Goal: Information Seeking & Learning: Learn about a topic

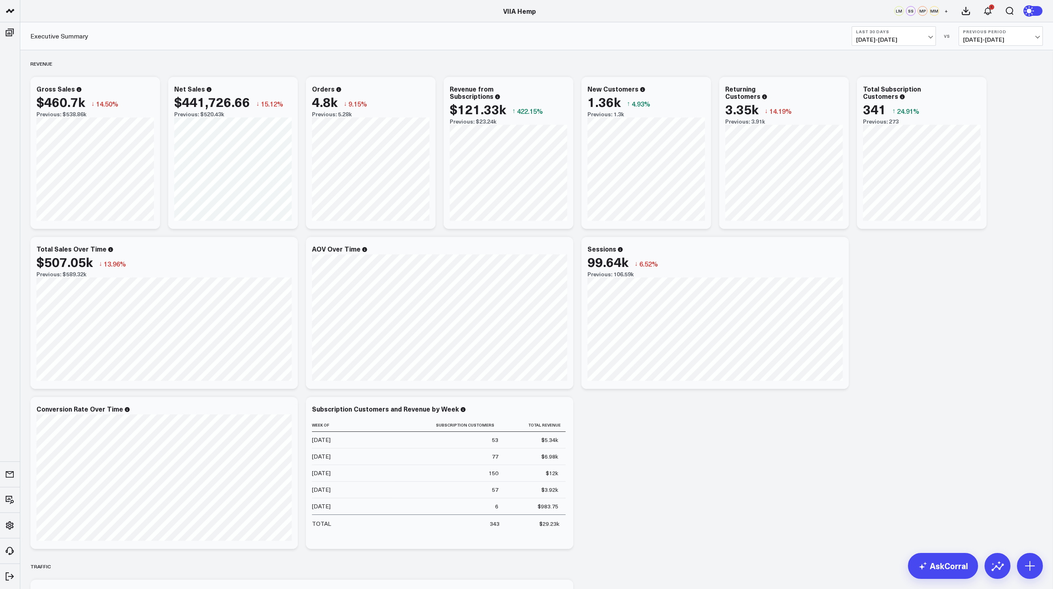
click at [882, 42] on span "07/16/25 - 08/14/25" at bounding box center [893, 39] width 75 height 6
click at [865, 215] on link "MTD" at bounding box center [893, 211] width 83 height 15
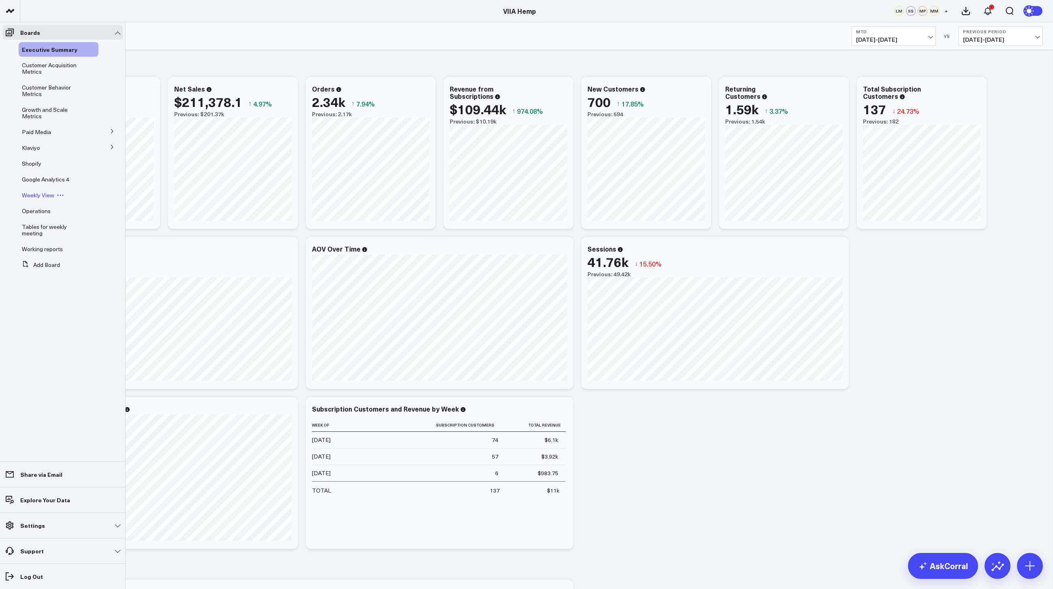
click at [28, 198] on span "Weekly View" at bounding box center [38, 195] width 32 height 8
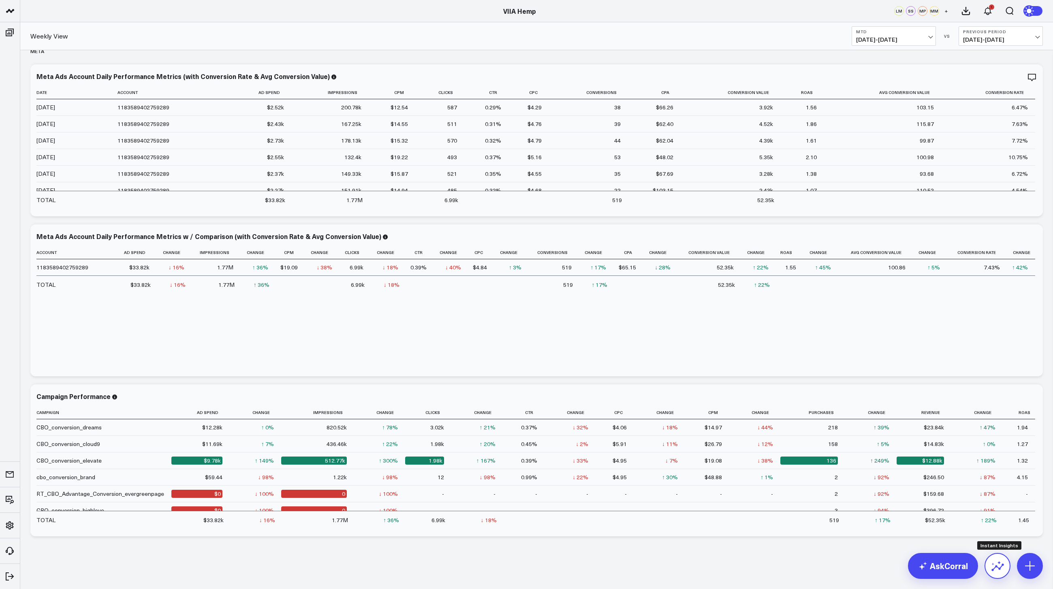
click at [997, 568] on icon at bounding box center [997, 566] width 13 height 13
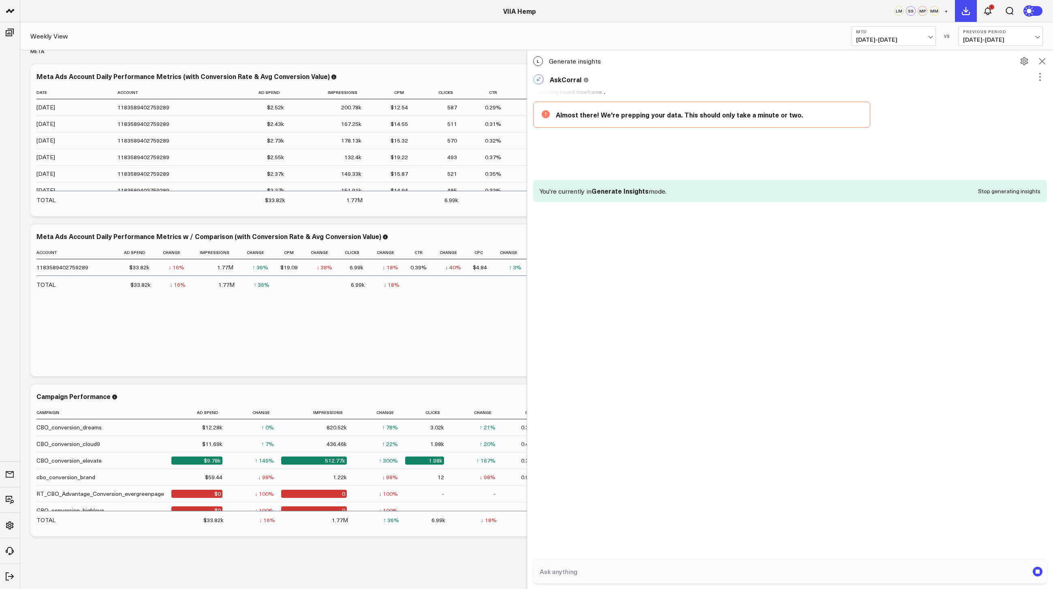
click at [966, 11] on use at bounding box center [966, 10] width 7 height 7
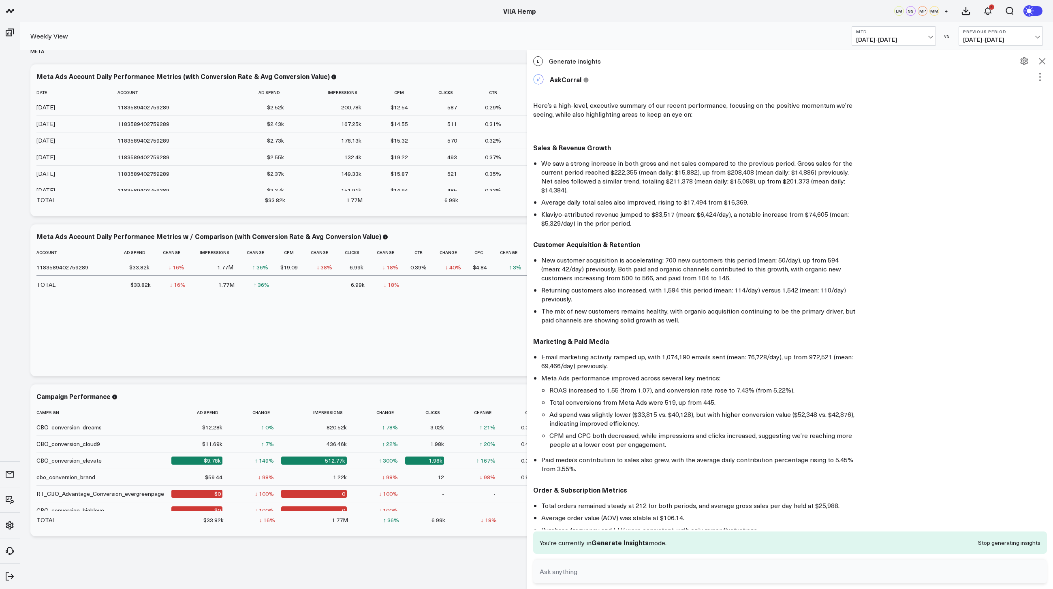
scroll to position [200, 0]
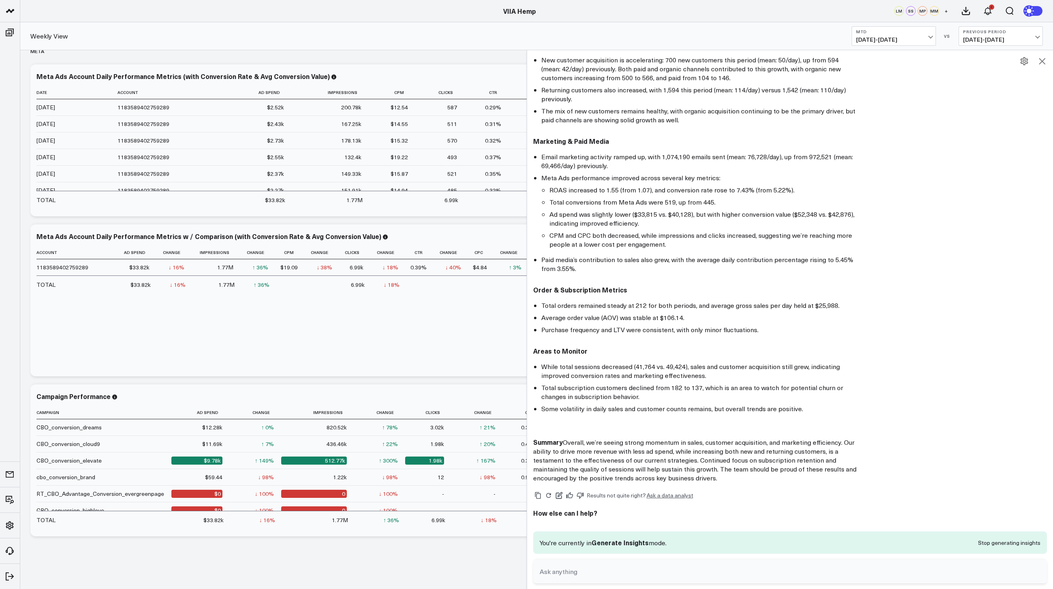
click at [1041, 58] on icon at bounding box center [1043, 61] width 10 height 10
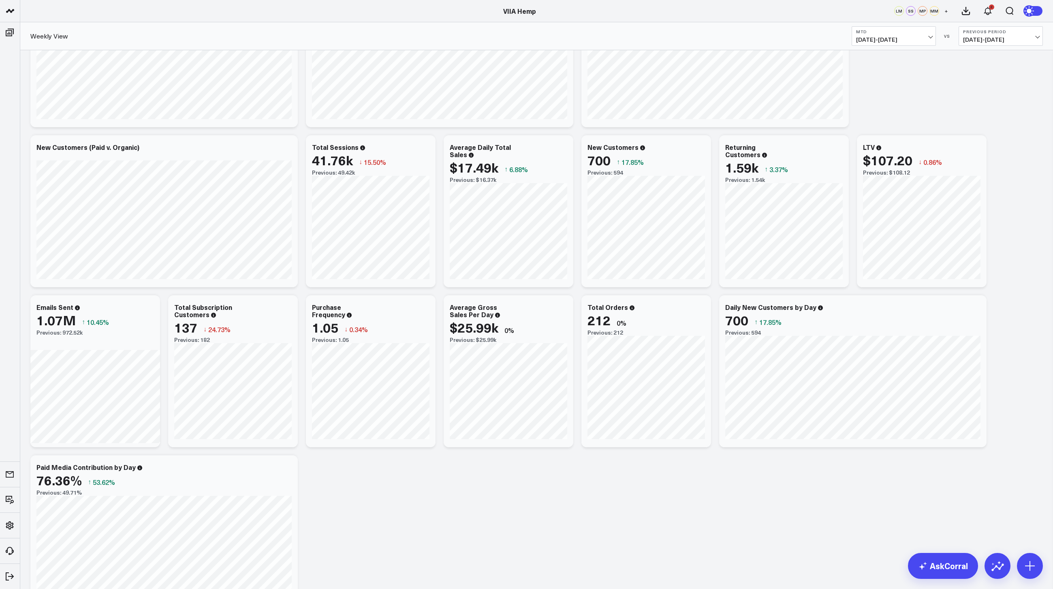
scroll to position [0, 0]
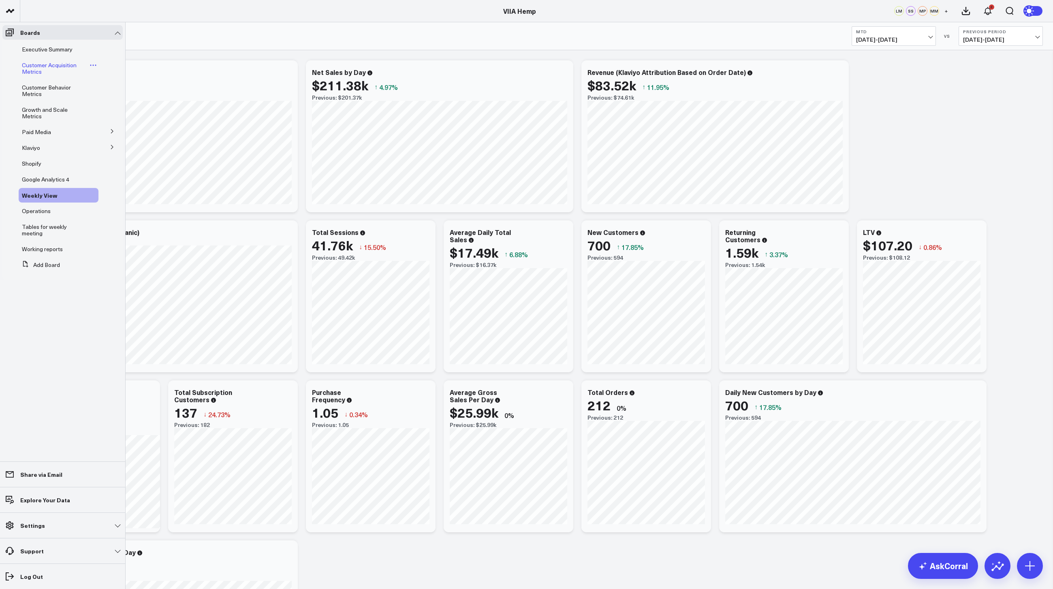
click at [53, 66] on span "Customer Acquisition Metrics" at bounding box center [49, 68] width 55 height 14
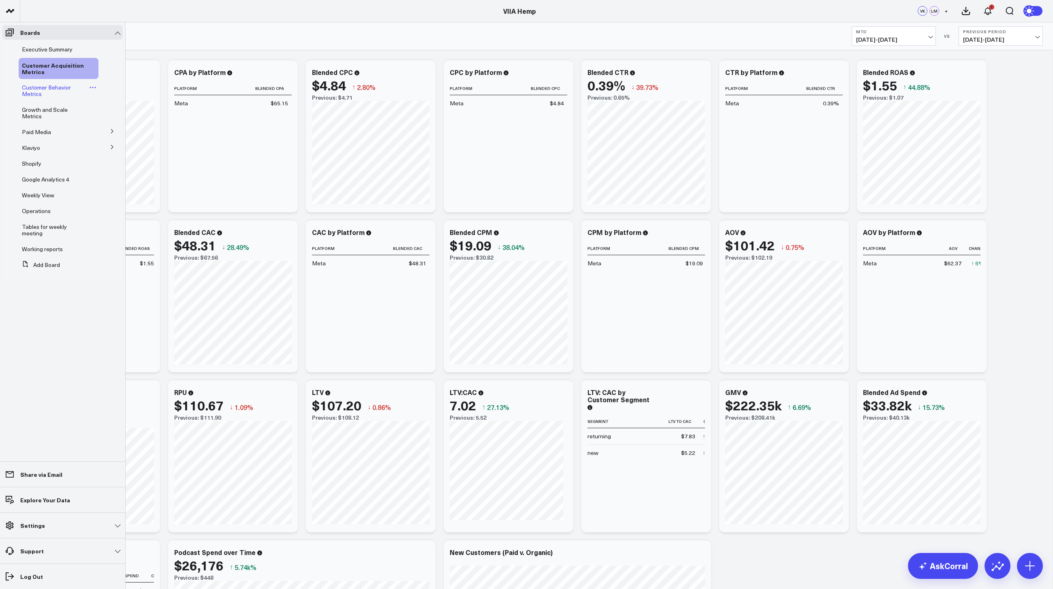
click at [46, 87] on span "Customer Behavior Metrics" at bounding box center [46, 90] width 49 height 14
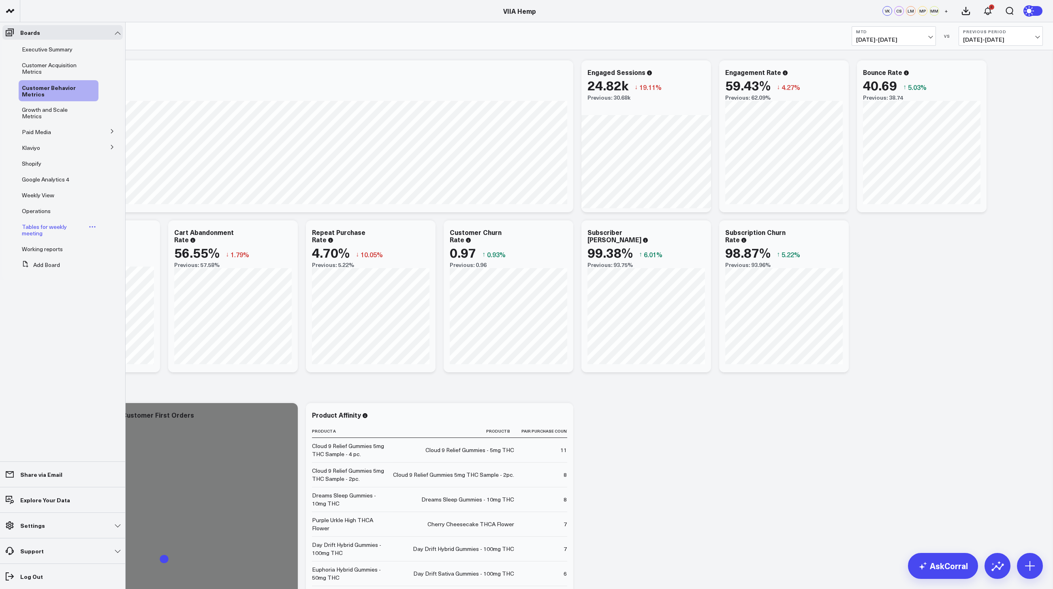
click at [41, 227] on span "Tables for weekly meeting" at bounding box center [44, 230] width 45 height 14
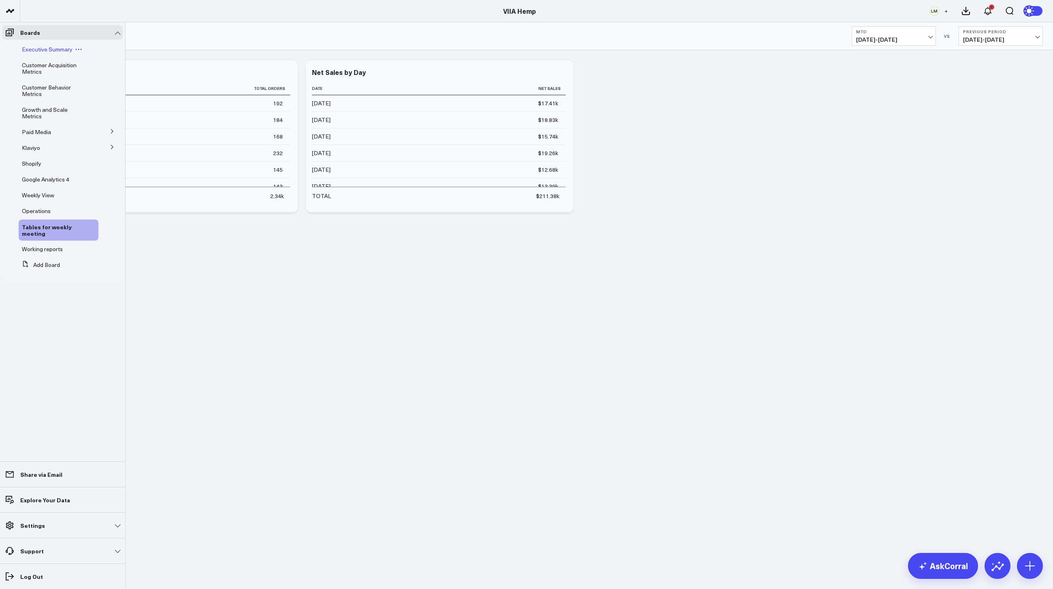
click at [47, 48] on span "Executive Summary" at bounding box center [47, 49] width 51 height 8
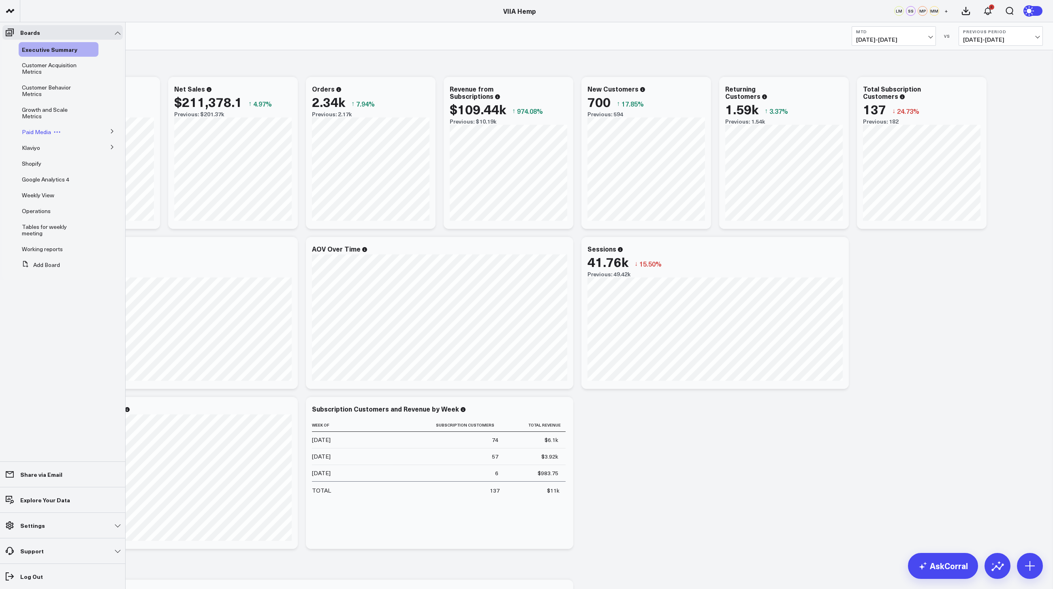
click at [44, 129] on span "Paid Media" at bounding box center [36, 132] width 29 height 8
click at [41, 193] on span "Weekly View" at bounding box center [38, 195] width 32 height 8
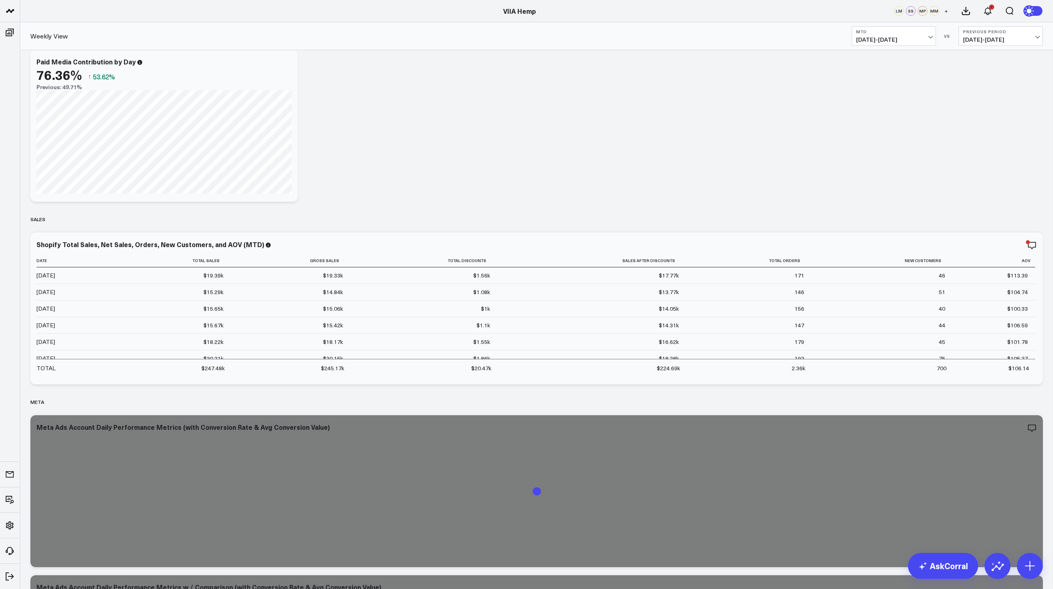
scroll to position [534, 0]
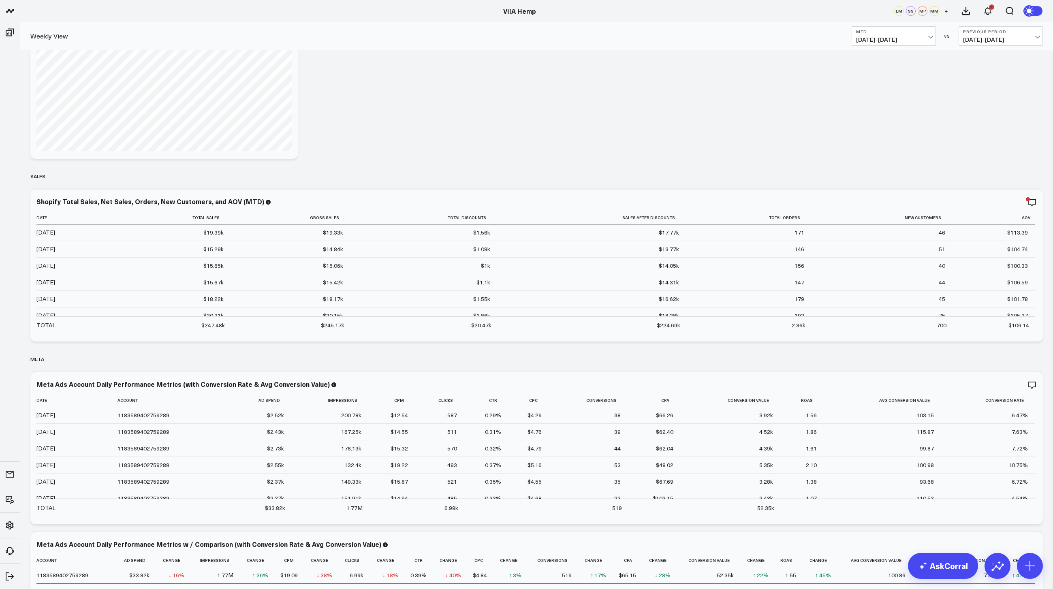
click at [911, 37] on span "08/01/25 - 08/14/25" at bounding box center [893, 39] width 75 height 6
click at [882, 72] on link "Last 7 Days" at bounding box center [893, 69] width 83 height 15
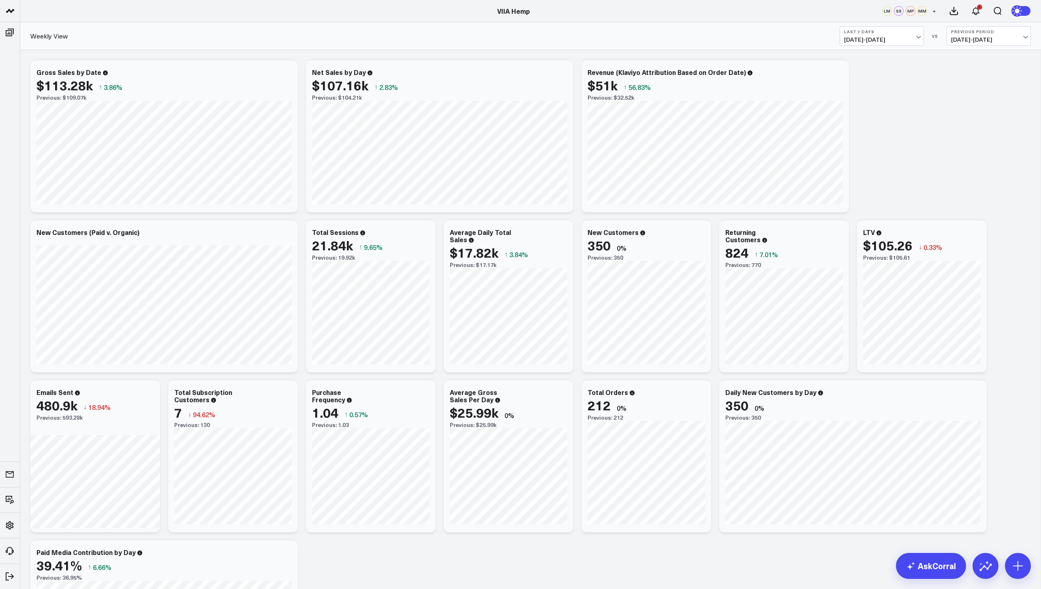
click at [865, 28] on button "Last 7 Days 08/08/25 - 08/14/25" at bounding box center [882, 35] width 84 height 19
click at [868, 165] on link "Last Month" at bounding box center [881, 163] width 83 height 15
click at [905, 38] on span "07/01/25 - 07/31/25" at bounding box center [881, 39] width 75 height 6
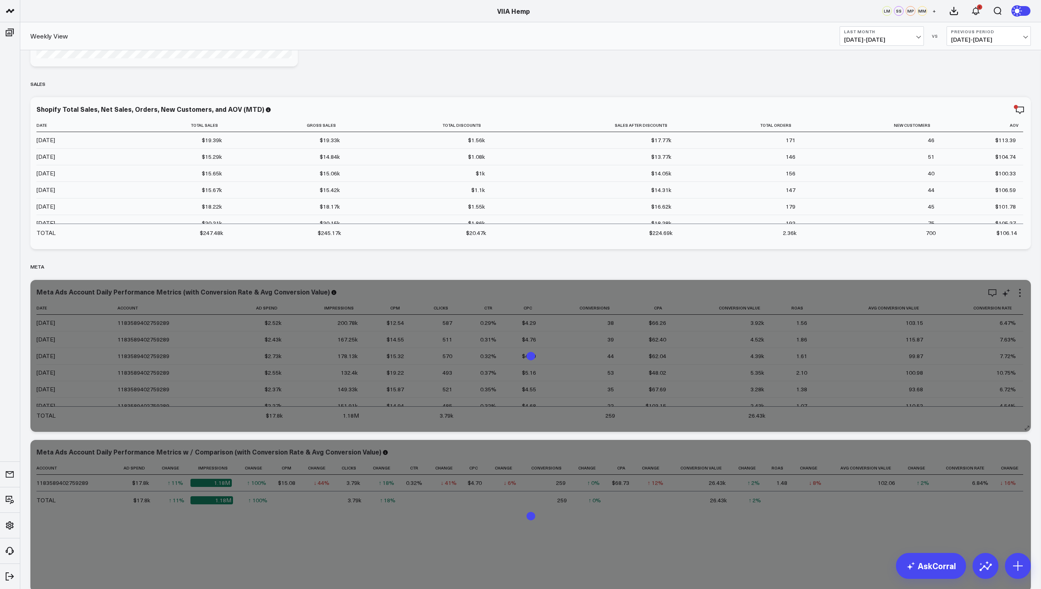
scroll to position [24, 0]
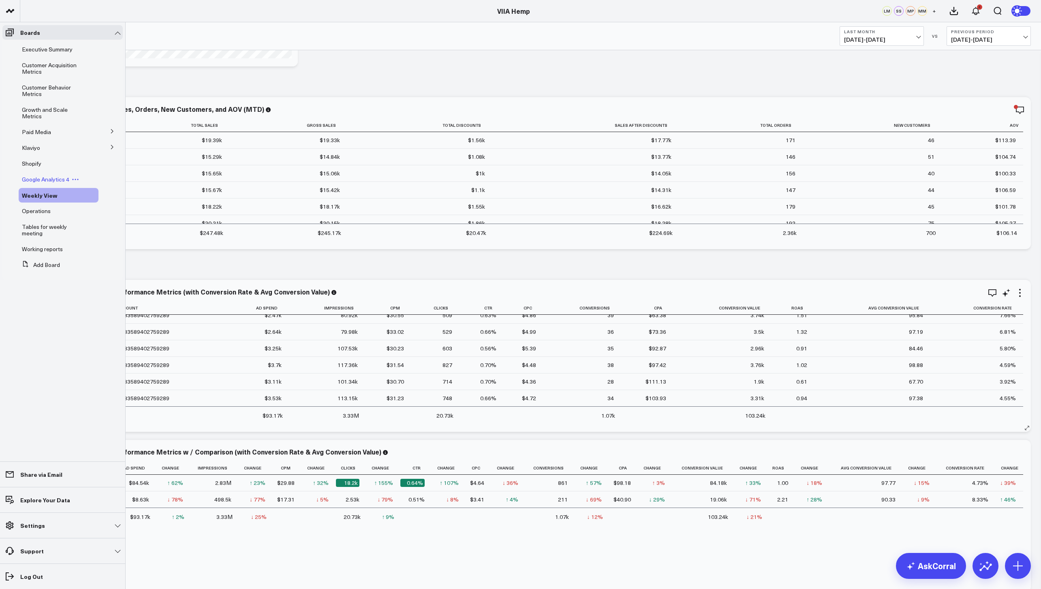
click at [39, 175] on span "Google Analytics 4" at bounding box center [45, 179] width 47 height 8
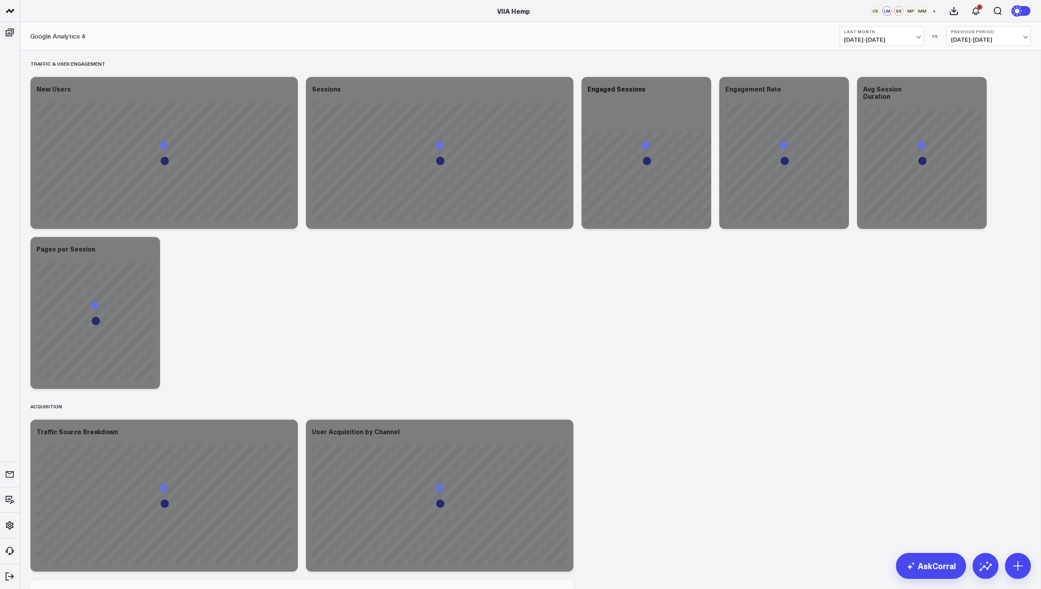
click at [881, 39] on span "07/01/25 - 07/31/25" at bounding box center [881, 39] width 75 height 6
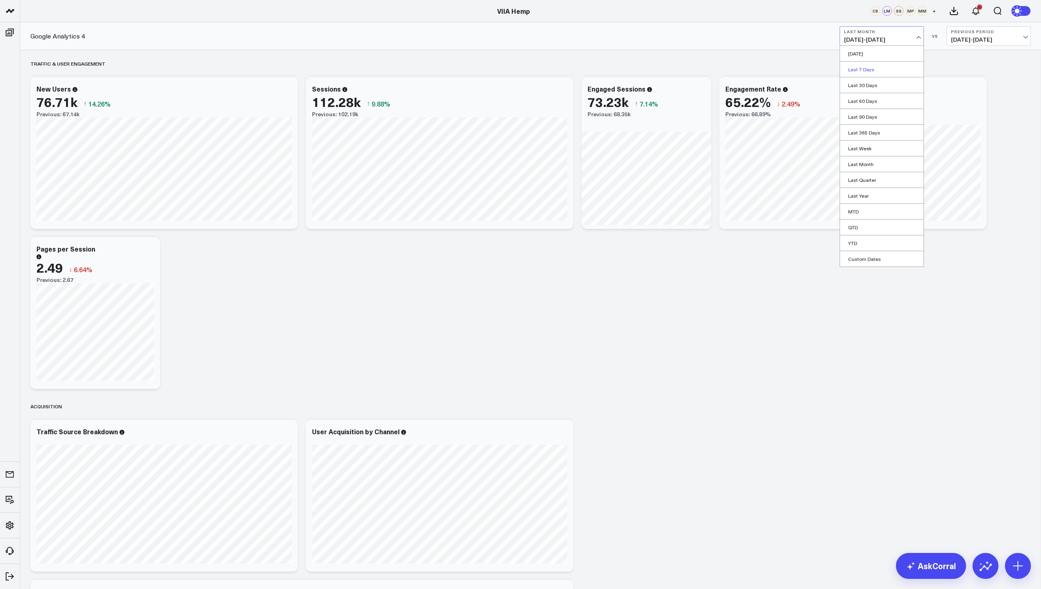
click at [858, 72] on link "Last 7 Days" at bounding box center [881, 69] width 83 height 15
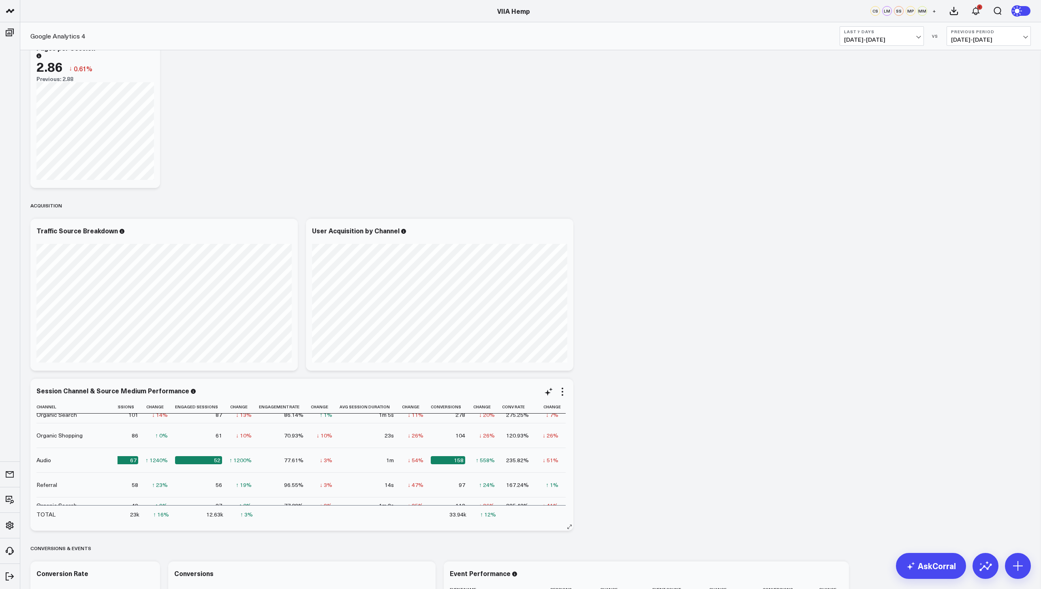
scroll to position [143, 81]
click at [491, 408] on icon at bounding box center [494, 406] width 6 height 5
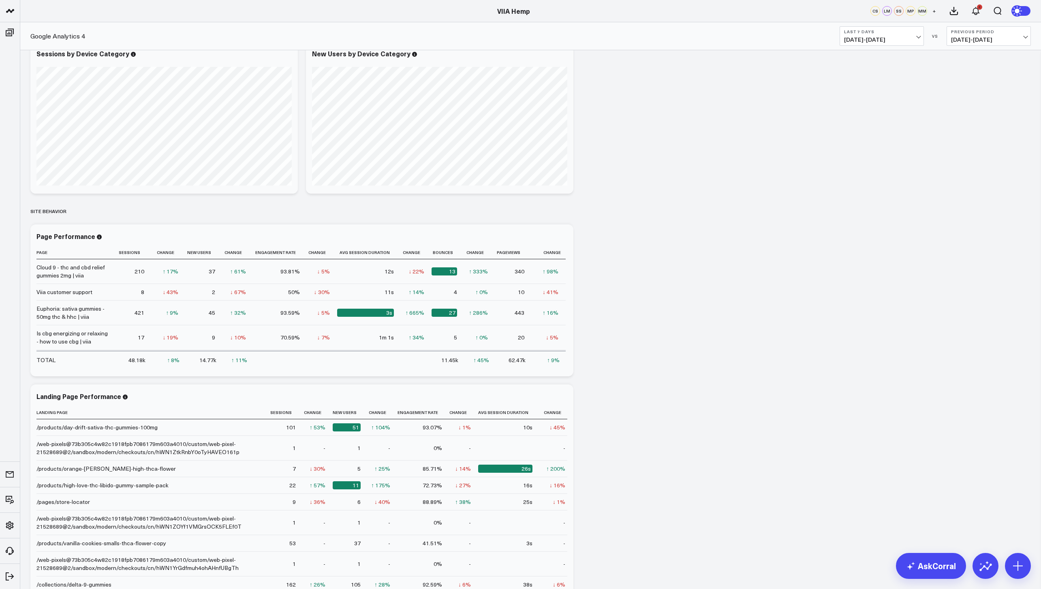
scroll to position [1032, 0]
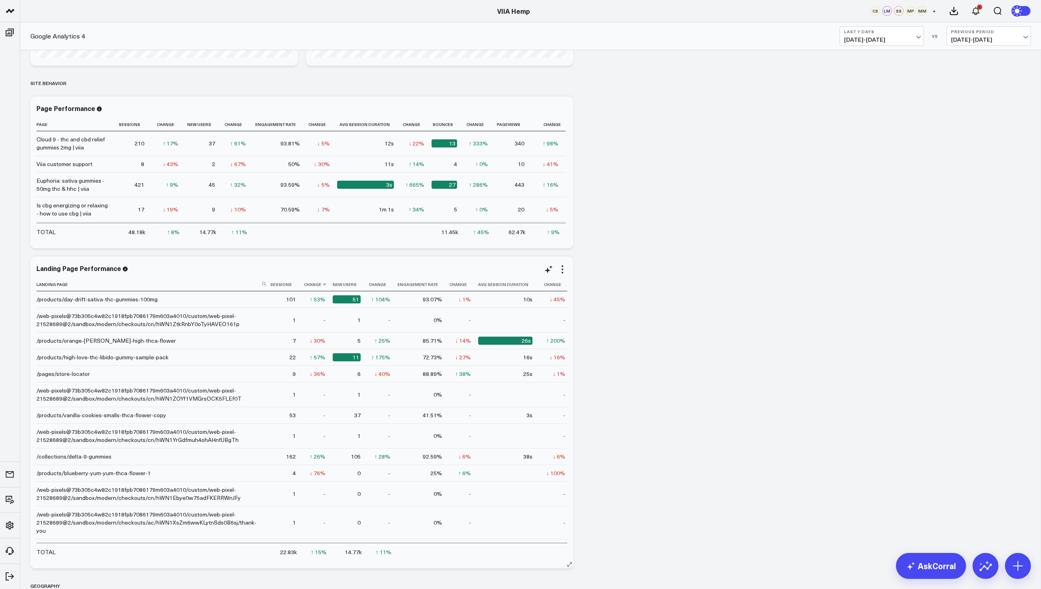
click at [307, 286] on th "Change" at bounding box center [318, 284] width 30 height 13
click at [321, 285] on icon at bounding box center [324, 284] width 6 height 5
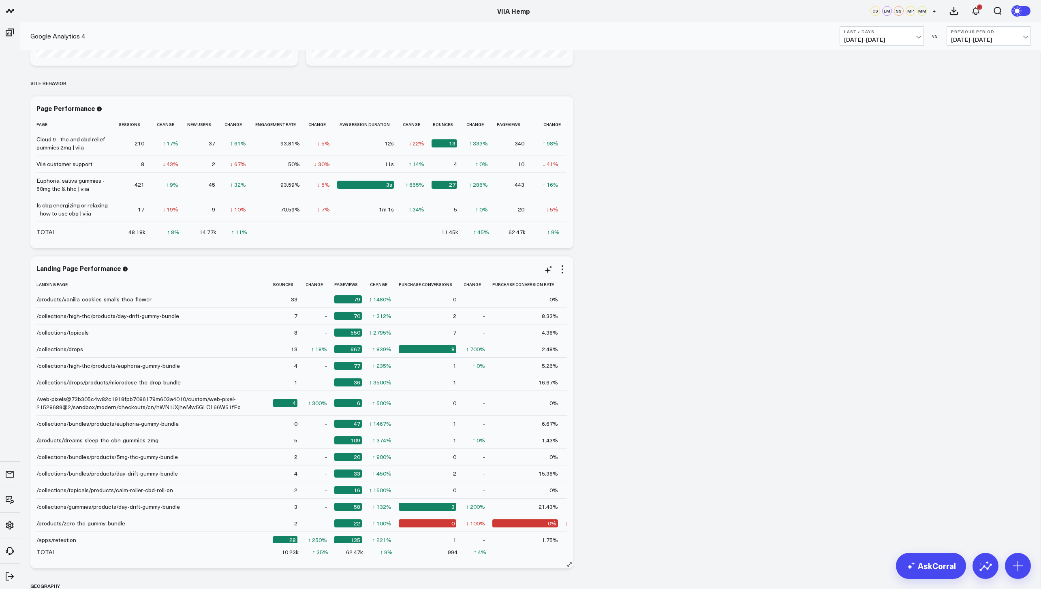
scroll to position [0, 303]
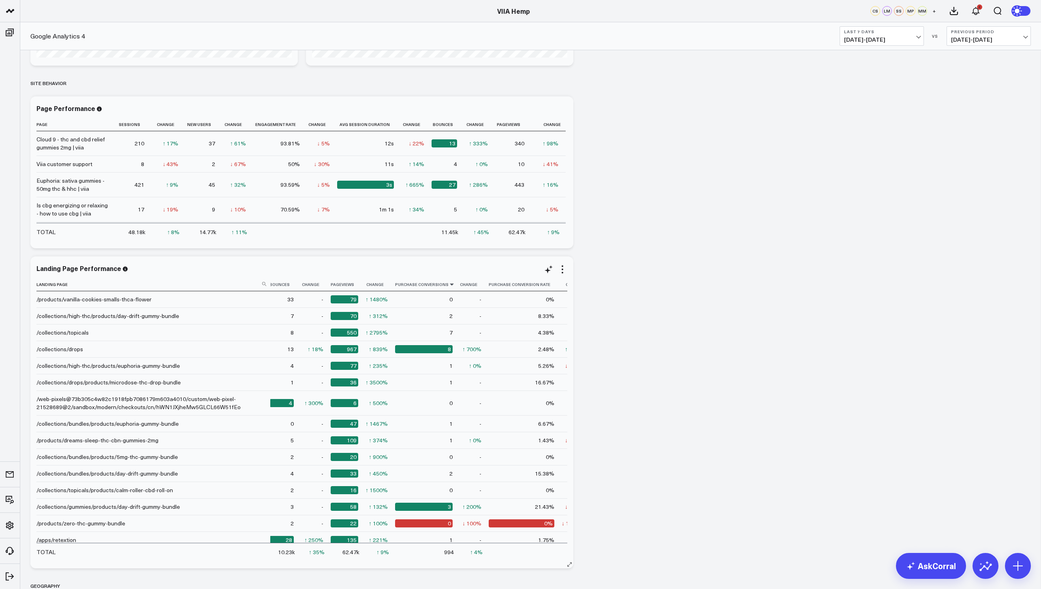
click at [449, 285] on icon at bounding box center [452, 284] width 6 height 5
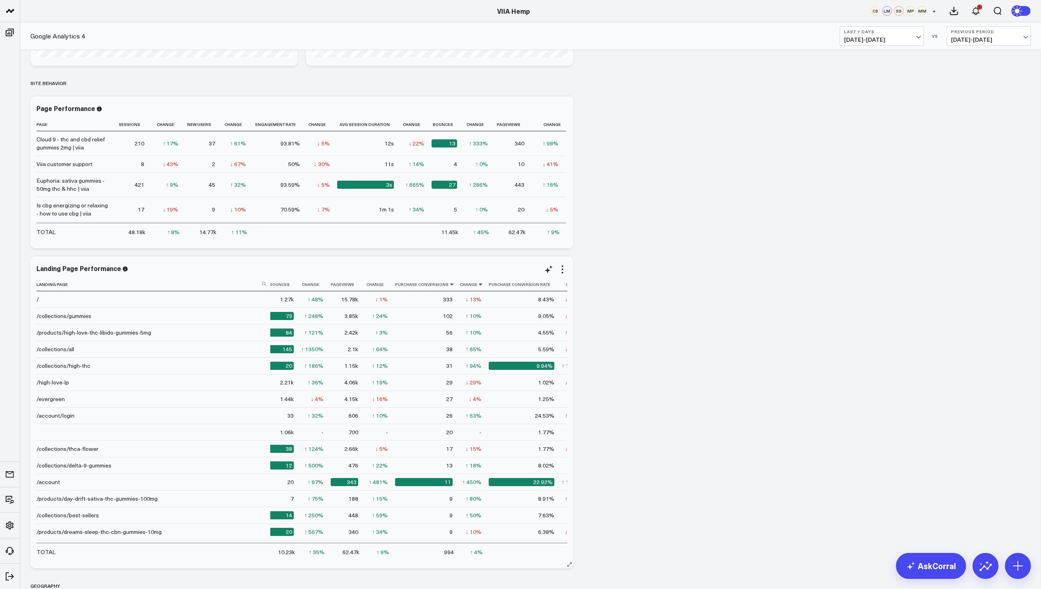
click at [477, 284] on icon at bounding box center [480, 284] width 6 height 5
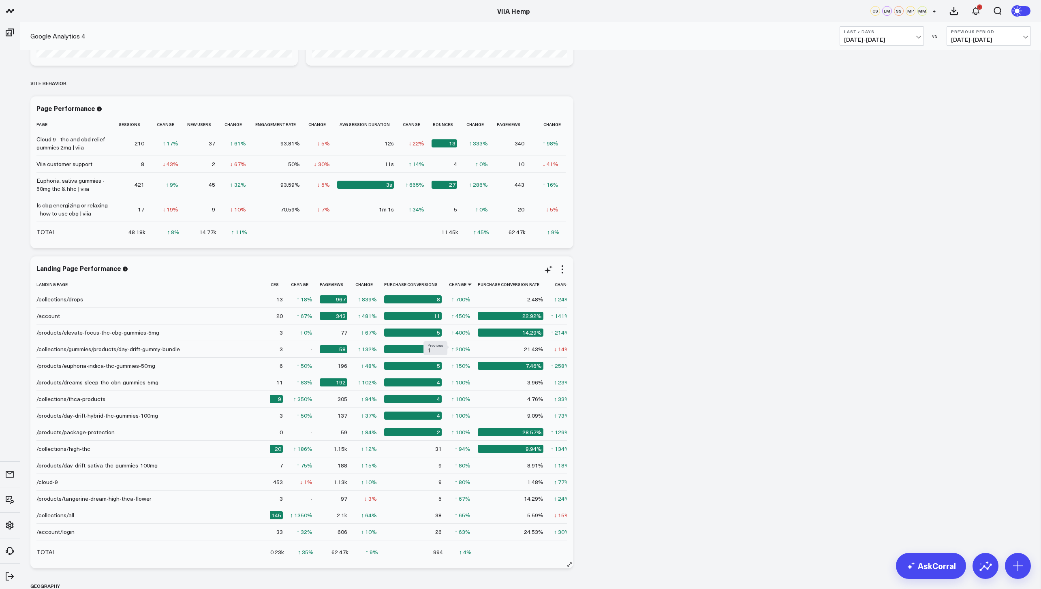
scroll to position [0, 316]
click at [414, 286] on th "Purchase Conversions" at bounding box center [415, 284] width 65 height 13
click at [436, 286] on icon at bounding box center [439, 284] width 6 height 5
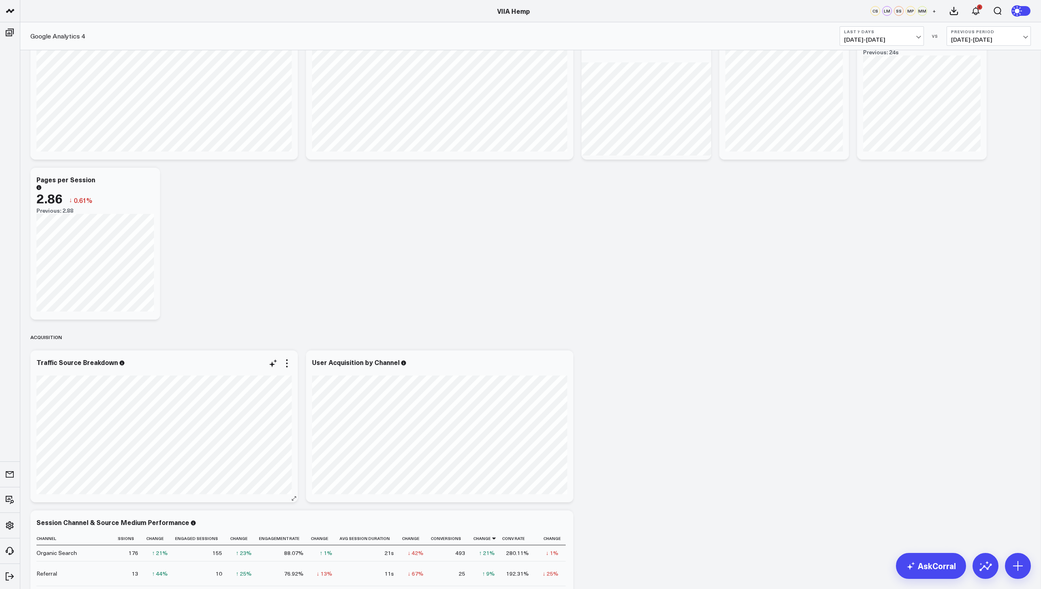
scroll to position [0, 0]
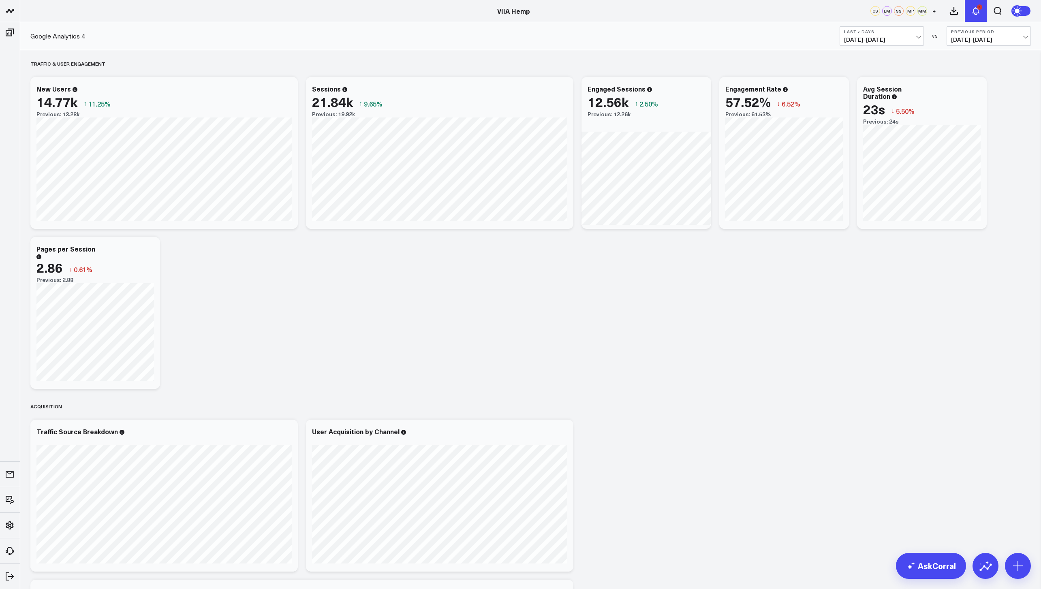
click at [974, 14] on icon at bounding box center [976, 11] width 10 height 10
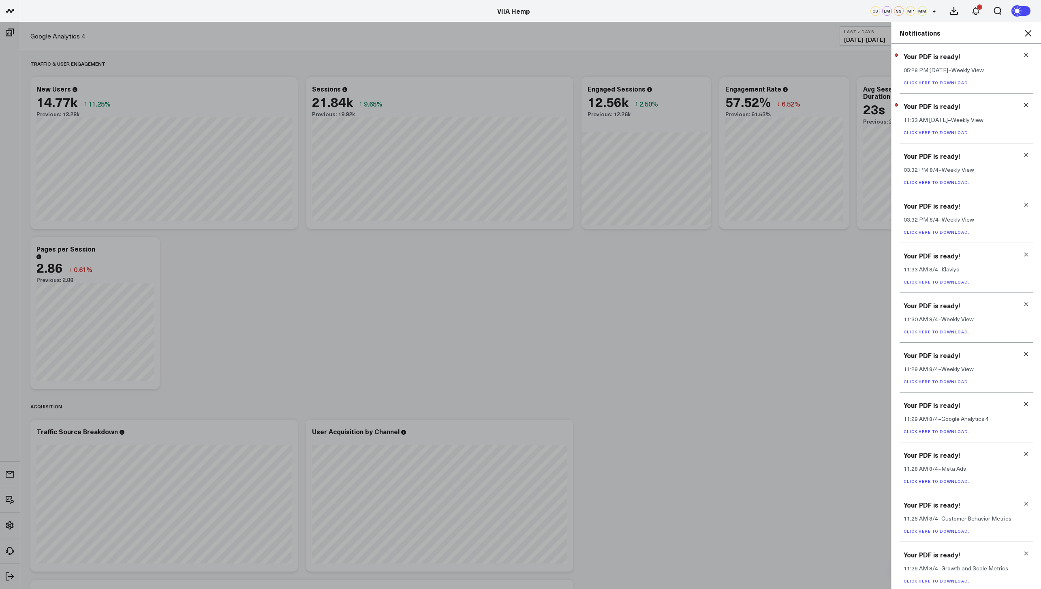
click at [961, 80] on link "Click here to download." at bounding box center [937, 83] width 66 height 6
click at [1038, 35] on div "Notifications" at bounding box center [967, 32] width 150 height 21
click at [1034, 34] on div "Notifications" at bounding box center [967, 32] width 150 height 21
click at [1032, 33] on icon at bounding box center [1028, 33] width 10 height 10
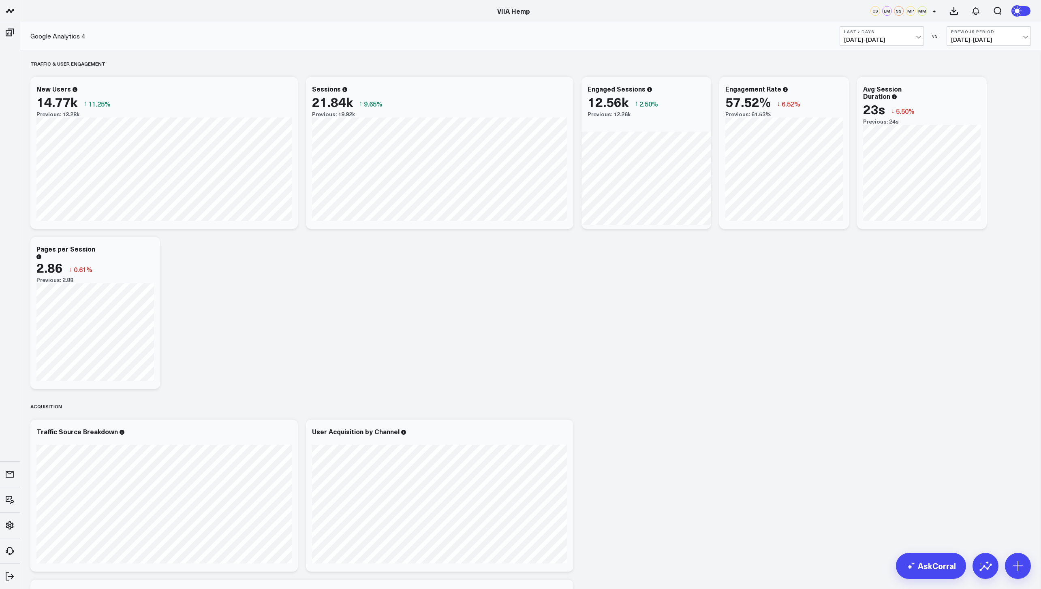
click at [881, 34] on button "Last 7 Days 08/08/25 - 08/14/25" at bounding box center [882, 35] width 84 height 19
click at [873, 257] on link "Custom Dates" at bounding box center [881, 258] width 83 height 15
select select "7"
select select "2025"
click at [915, 63] on select "2026 2025 2024 2023 2022 2021 2020 2019 2018 2017 2016 2015 2014 2013 2012 2011…" at bounding box center [915, 59] width 28 height 12
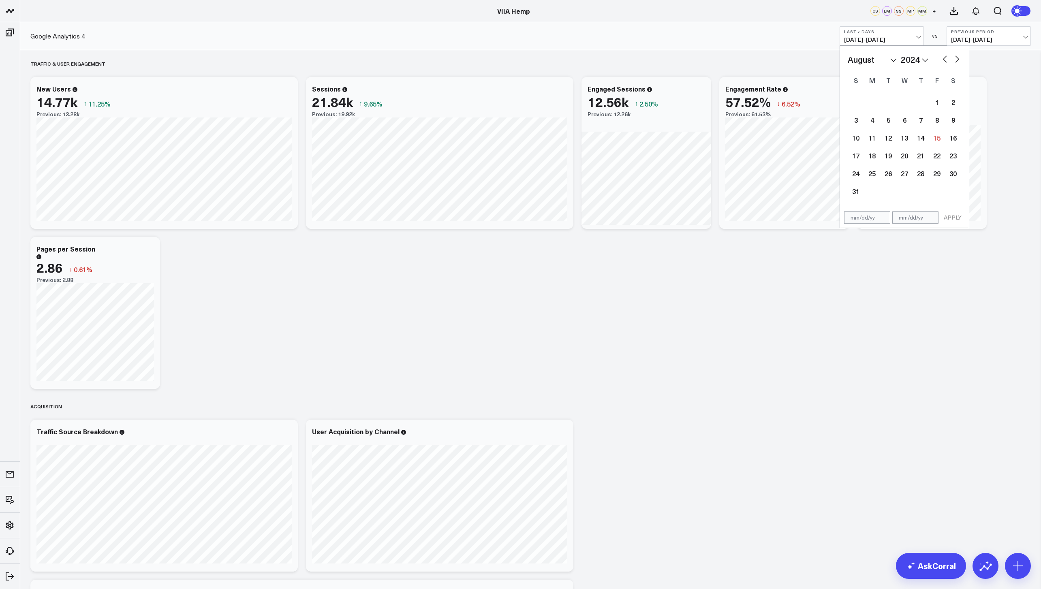
select select "7"
select select "2024"
click at [893, 60] on select "January February March April May June July August September October November De…" at bounding box center [872, 59] width 49 height 12
select select "8"
select select "2024"
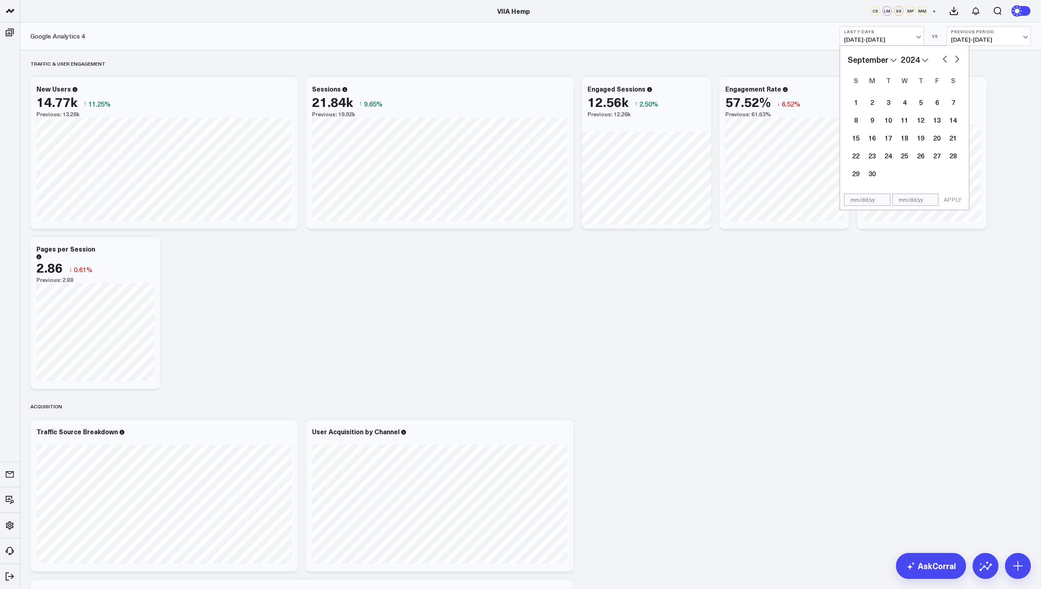
click at [971, 36] on span "08/01/25 - 08/07/25" at bounding box center [988, 39] width 75 height 6
click at [874, 55] on div "Traffic & User Engagement" at bounding box center [530, 63] width 1001 height 19
click at [882, 36] on span "08/08/25 - 08/14/25" at bounding box center [881, 39] width 75 height 6
click at [862, 255] on link "Custom Dates" at bounding box center [881, 258] width 83 height 15
select select "7"
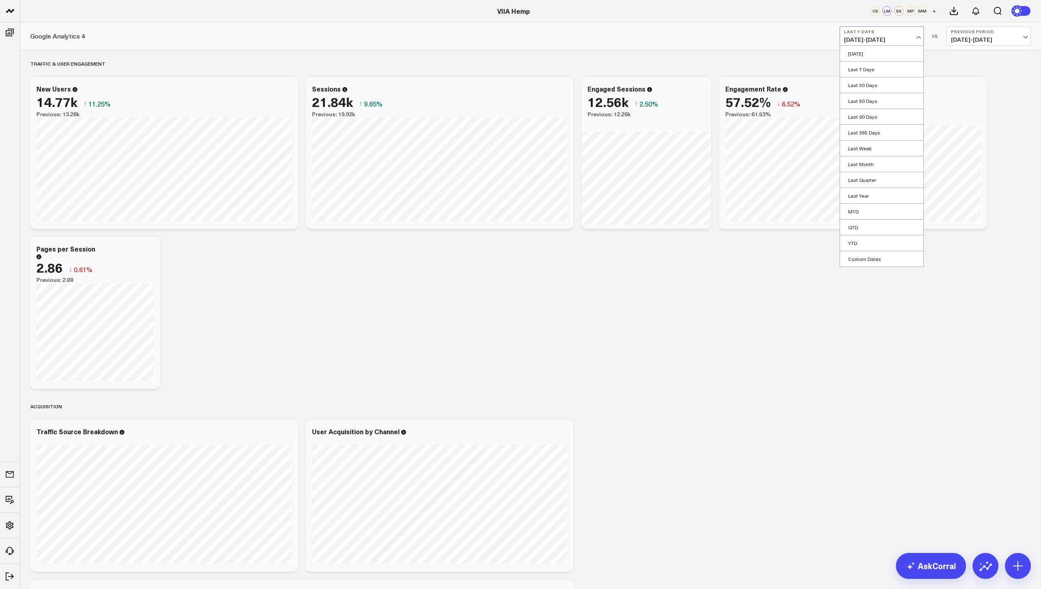
select select "2025"
click at [944, 58] on button "button" at bounding box center [945, 58] width 8 height 10
select select "5"
select select "2025"
click at [944, 58] on button "button" at bounding box center [945, 58] width 8 height 10
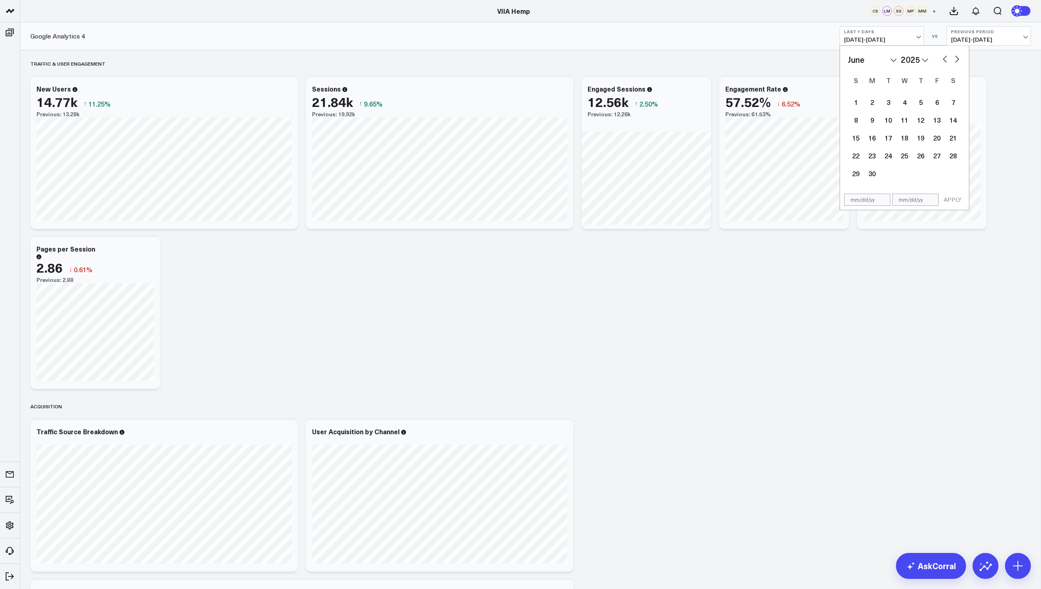
select select "4"
select select "2025"
click at [944, 58] on button "button" at bounding box center [945, 58] width 8 height 10
select select "2"
select select "2025"
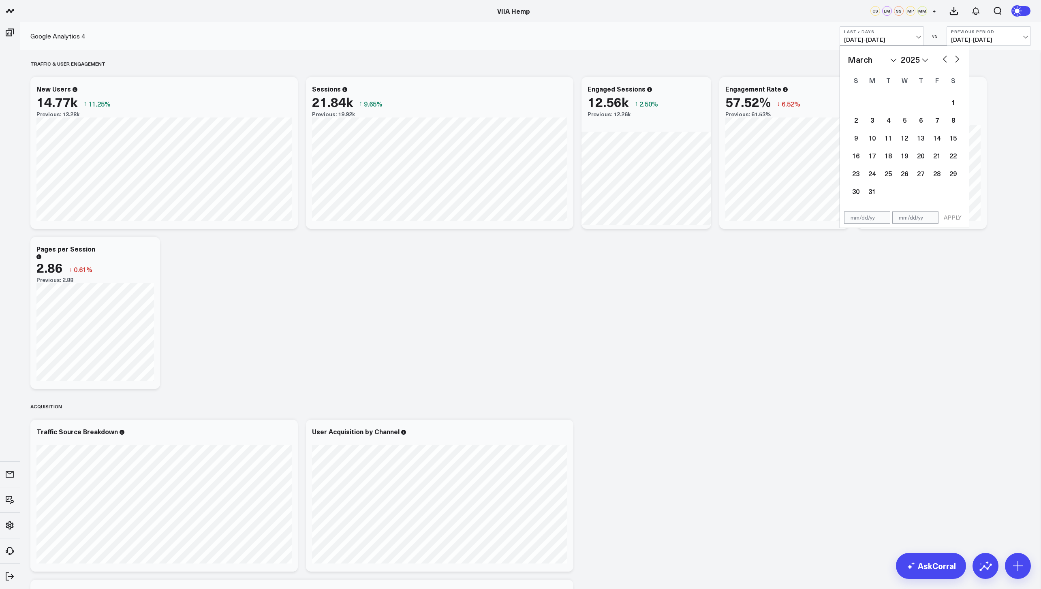
click at [944, 58] on button "button" at bounding box center [945, 58] width 8 height 10
select select "1"
select select "2025"
click at [944, 58] on button "button" at bounding box center [945, 58] width 8 height 10
select select "11"
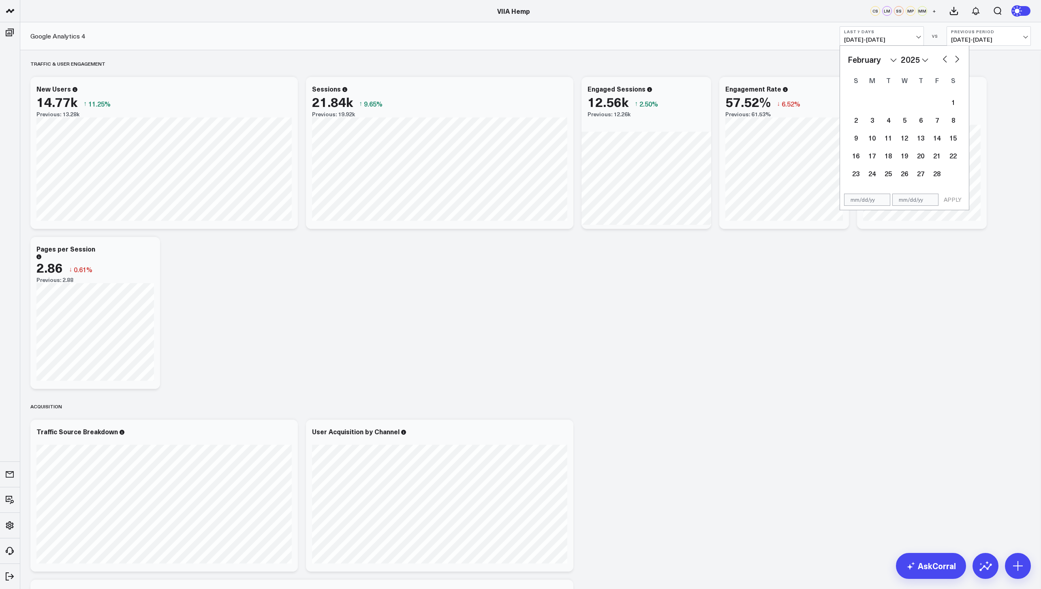
select select "2024"
click at [944, 58] on button "button" at bounding box center [945, 58] width 8 height 10
select select "10"
select select "2024"
click at [944, 58] on button "button" at bounding box center [945, 58] width 8 height 10
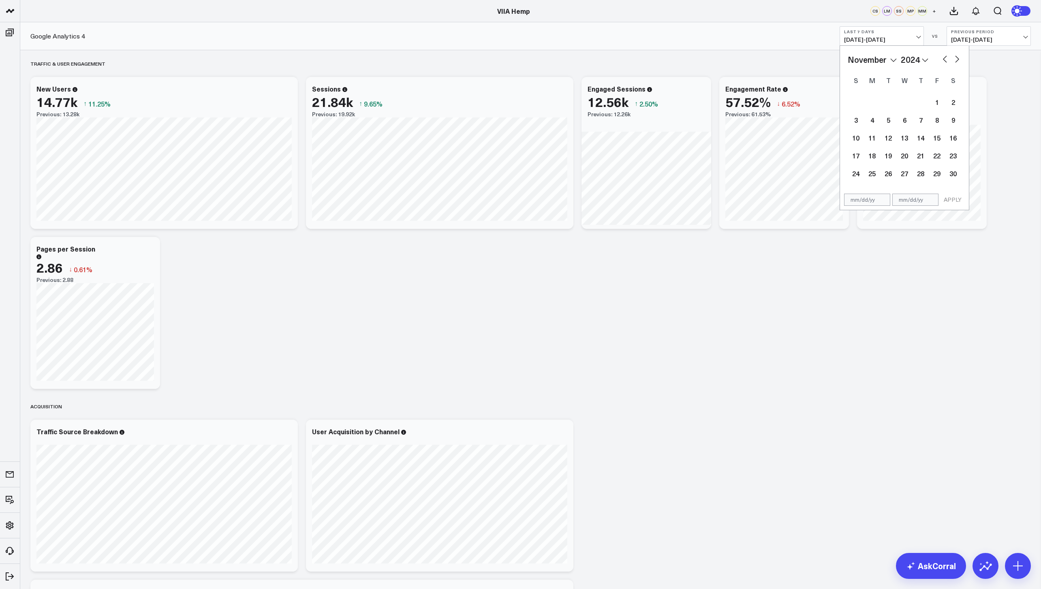
select select "9"
select select "2024"
click at [944, 58] on button "button" at bounding box center [945, 58] width 8 height 10
select select "7"
select select "2024"
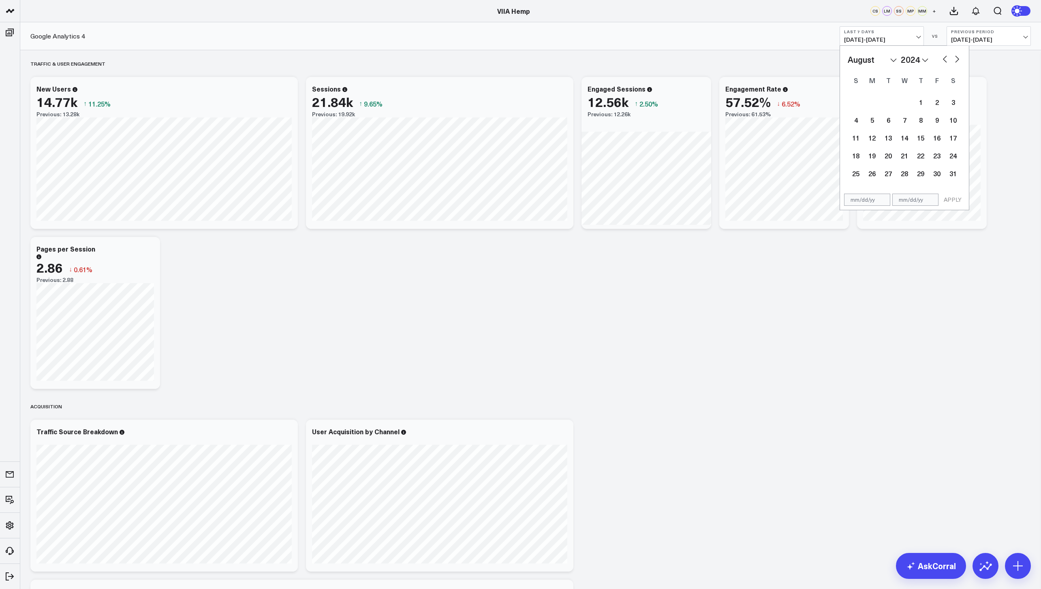
click at [944, 58] on button "button" at bounding box center [945, 58] width 8 height 10
select select "6"
select select "2024"
click at [955, 58] on button "button" at bounding box center [957, 58] width 8 height 10
select select "7"
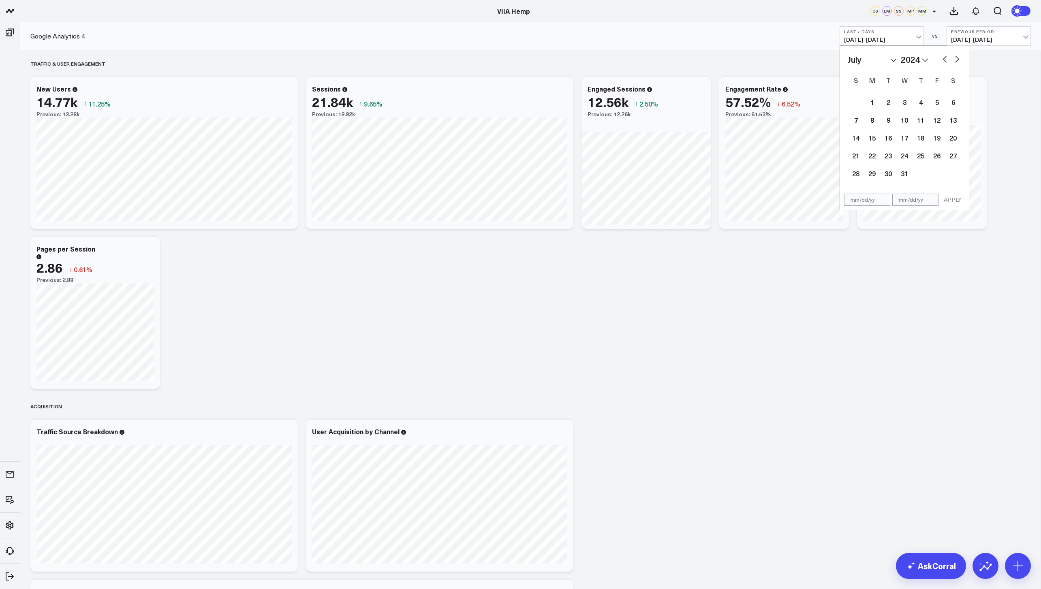
select select "2024"
click at [955, 58] on button "button" at bounding box center [957, 58] width 8 height 10
select select "8"
select select "2024"
click at [946, 60] on button "button" at bounding box center [945, 58] width 8 height 10
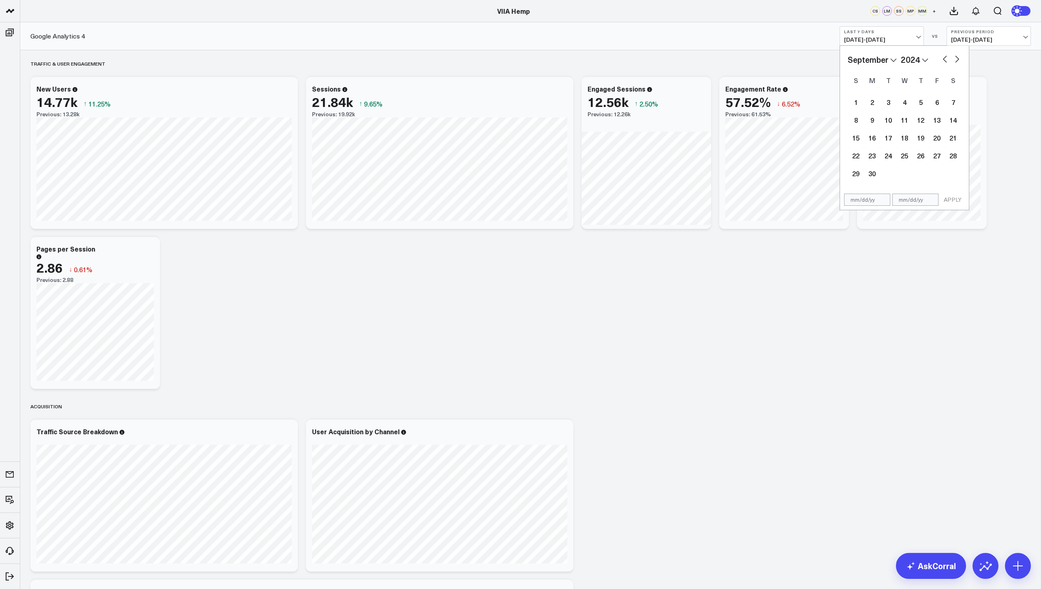
select select "7"
select select "2024"
click at [875, 175] on div "26" at bounding box center [872, 173] width 16 height 16
type input "[DATE]"
select select "7"
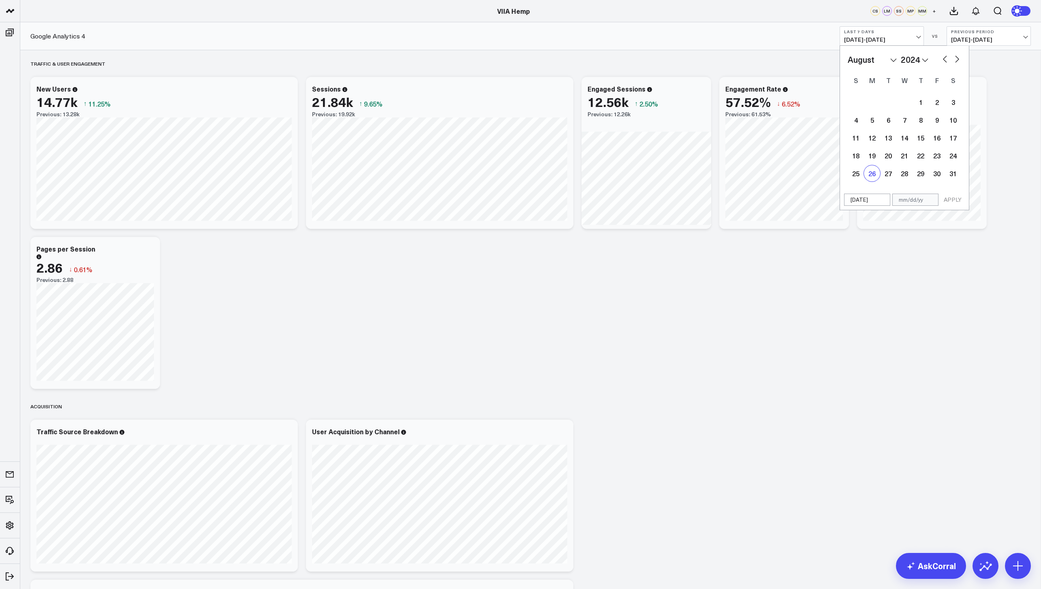
select select "2024"
click at [957, 59] on button "button" at bounding box center [957, 58] width 8 height 10
select select "8"
select select "2024"
click at [882, 107] on div "3" at bounding box center [888, 102] width 16 height 16
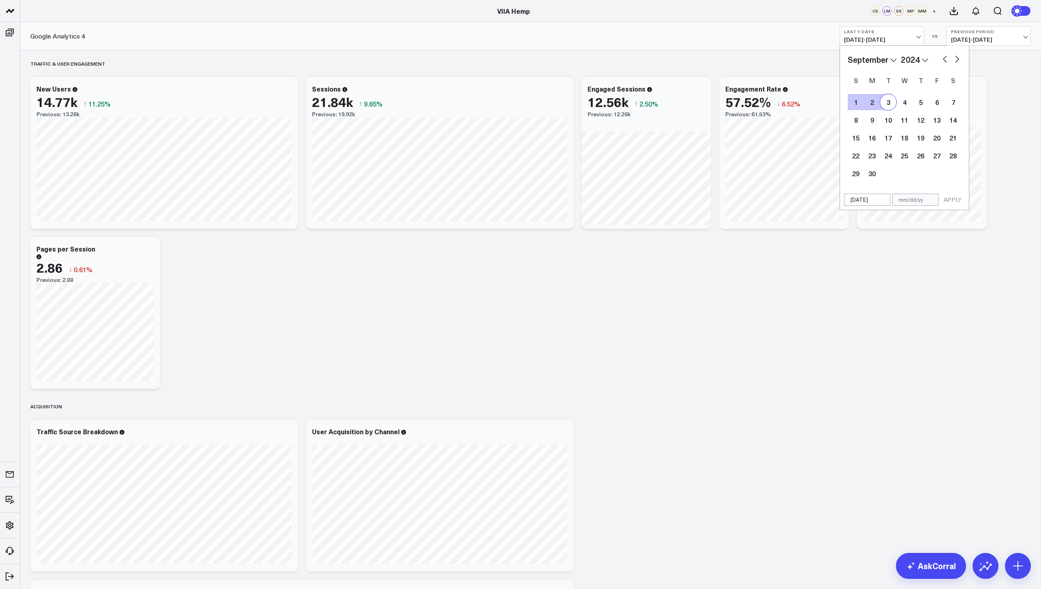
type input "[DATE]"
select select "8"
select select "2024"
click at [947, 203] on button "APPLY" at bounding box center [953, 200] width 24 height 12
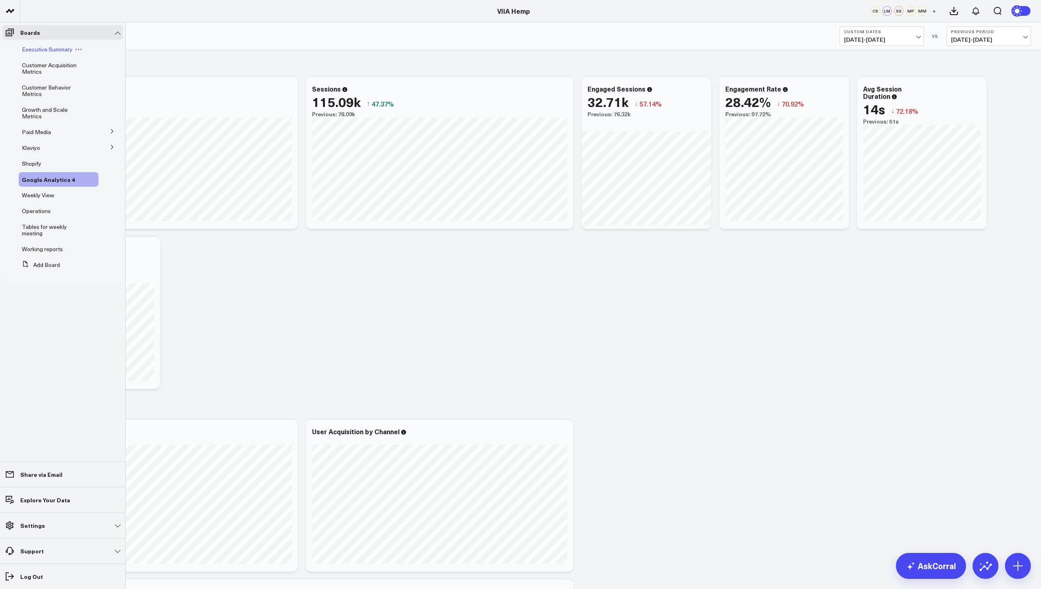
click at [43, 51] on span "Executive Summary" at bounding box center [47, 49] width 51 height 8
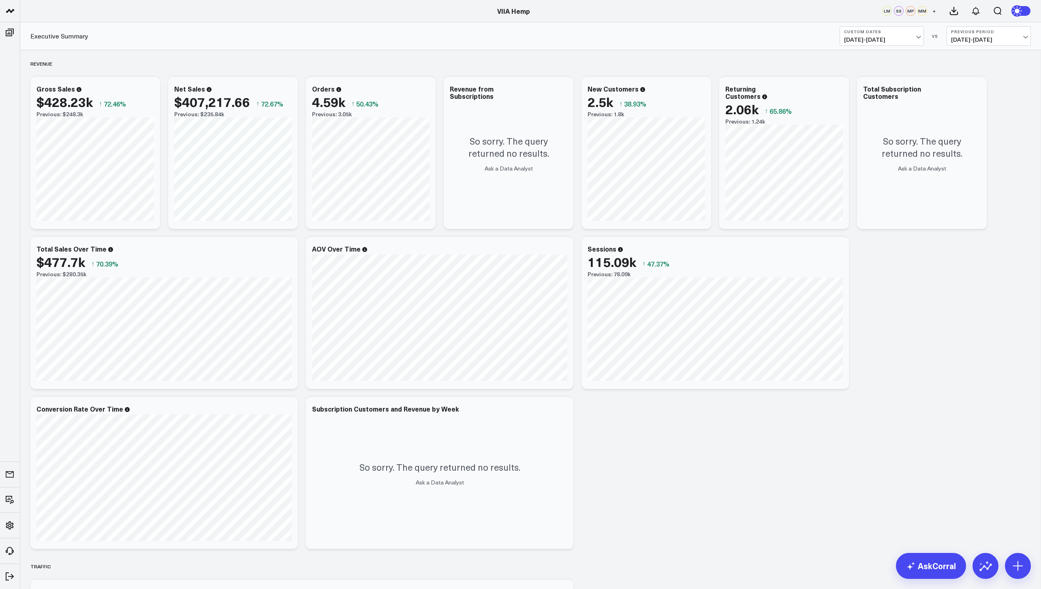
click at [879, 30] on b "Custom Dates" at bounding box center [881, 31] width 75 height 5
click at [857, 257] on link "Custom Dates" at bounding box center [881, 258] width 83 height 15
select select "7"
select select "2025"
click at [941, 59] on button "button" at bounding box center [945, 58] width 8 height 10
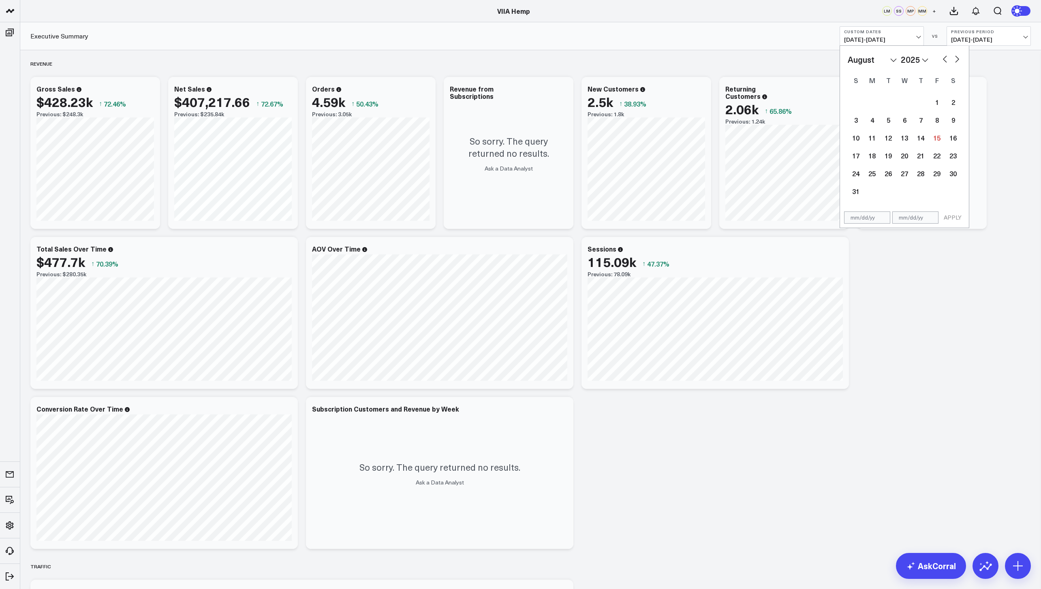
select select "6"
select select "2025"
click at [942, 58] on button "button" at bounding box center [945, 58] width 8 height 10
select select "5"
select select "2025"
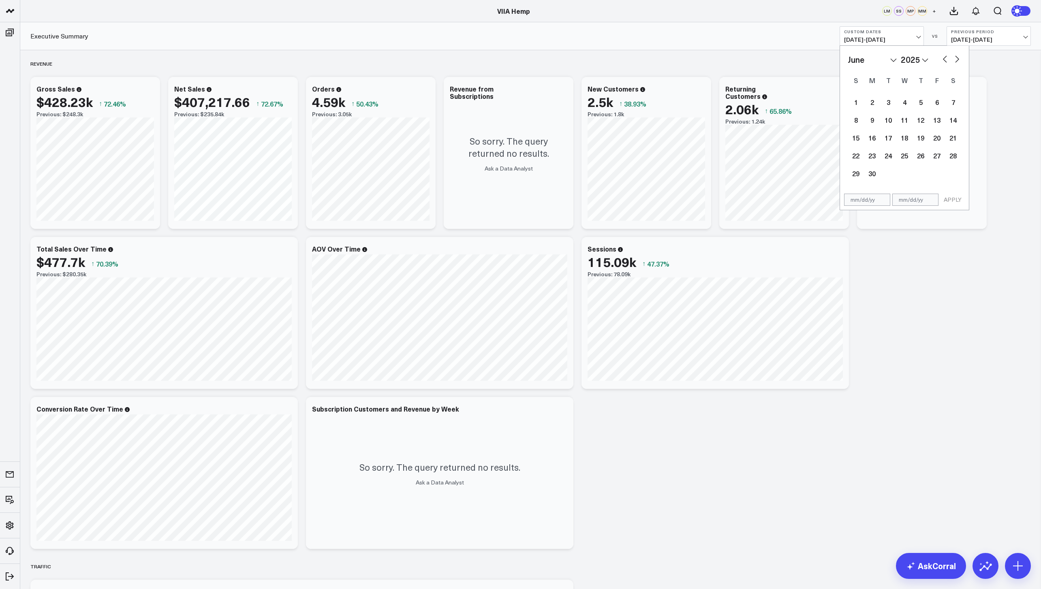
click at [942, 58] on button "button" at bounding box center [945, 58] width 8 height 10
select select "4"
select select "2025"
click at [942, 58] on button "button" at bounding box center [945, 58] width 8 height 10
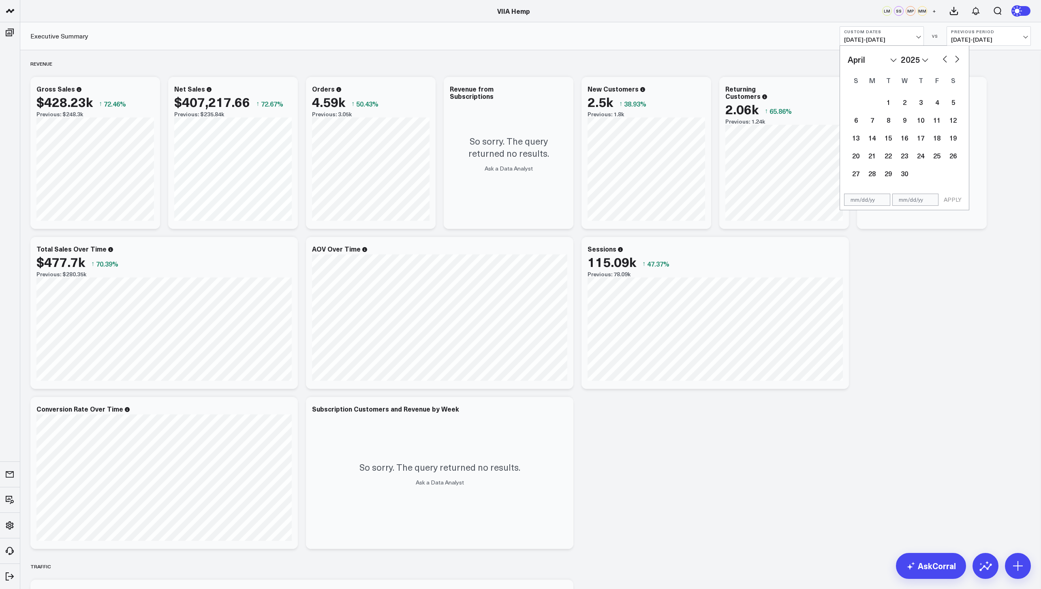
select select "1"
select select "2025"
click at [942, 58] on button "button" at bounding box center [945, 58] width 8 height 10
select select "2025"
click at [942, 58] on button "button" at bounding box center [945, 58] width 8 height 10
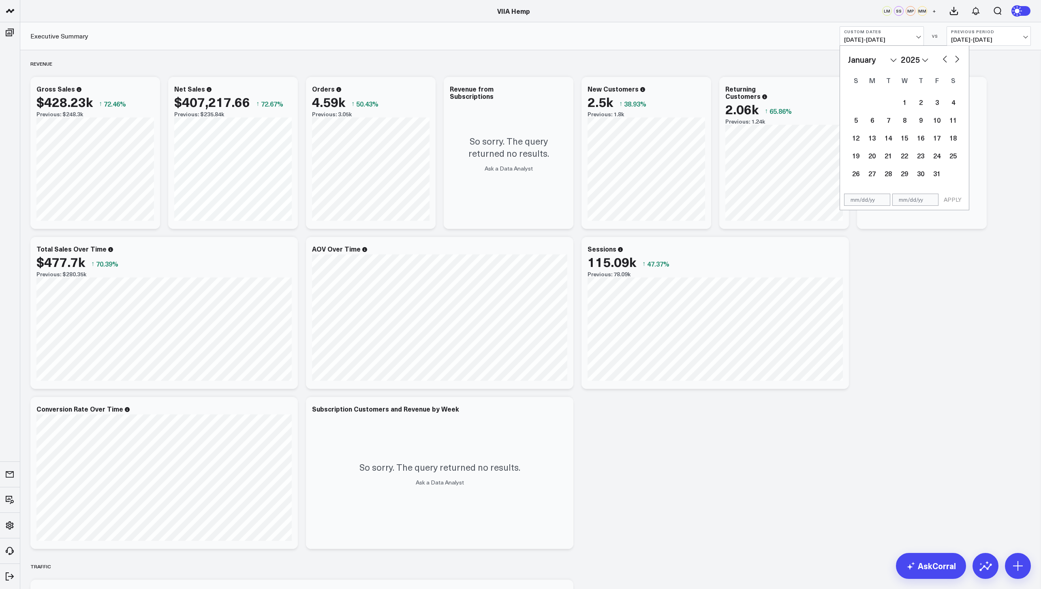
select select "11"
select select "2024"
click at [942, 58] on button "button" at bounding box center [945, 58] width 8 height 10
select select "10"
select select "2024"
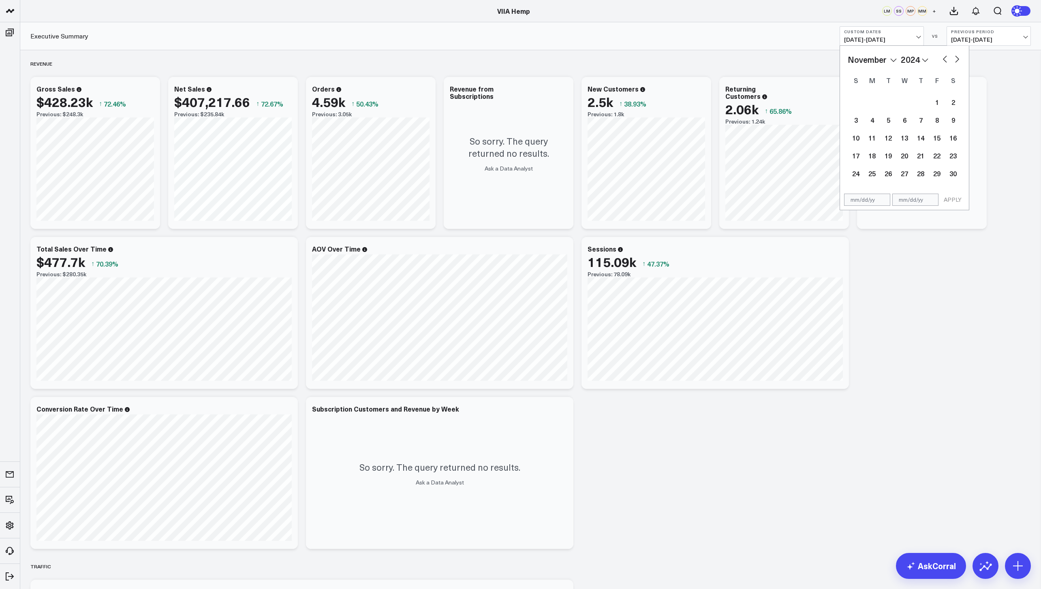
click at [942, 58] on button "button" at bounding box center [945, 58] width 8 height 10
select select "9"
select select "2024"
click at [942, 58] on button "button" at bounding box center [945, 58] width 8 height 10
select select "8"
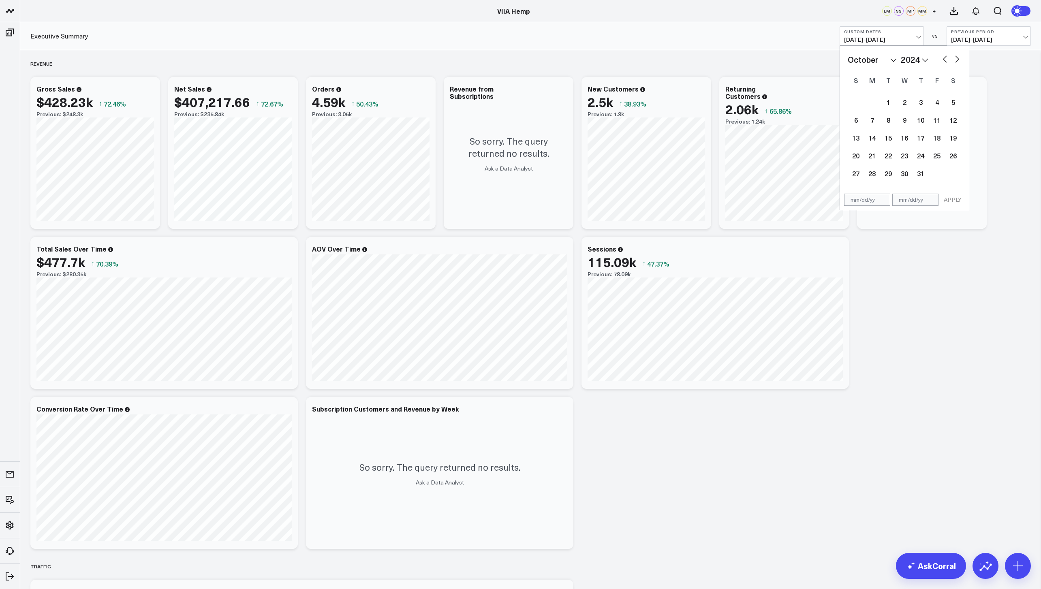
select select "2024"
click at [942, 58] on button "button" at bounding box center [945, 58] width 8 height 10
select select "7"
select select "2024"
click at [859, 175] on div "25" at bounding box center [856, 173] width 16 height 16
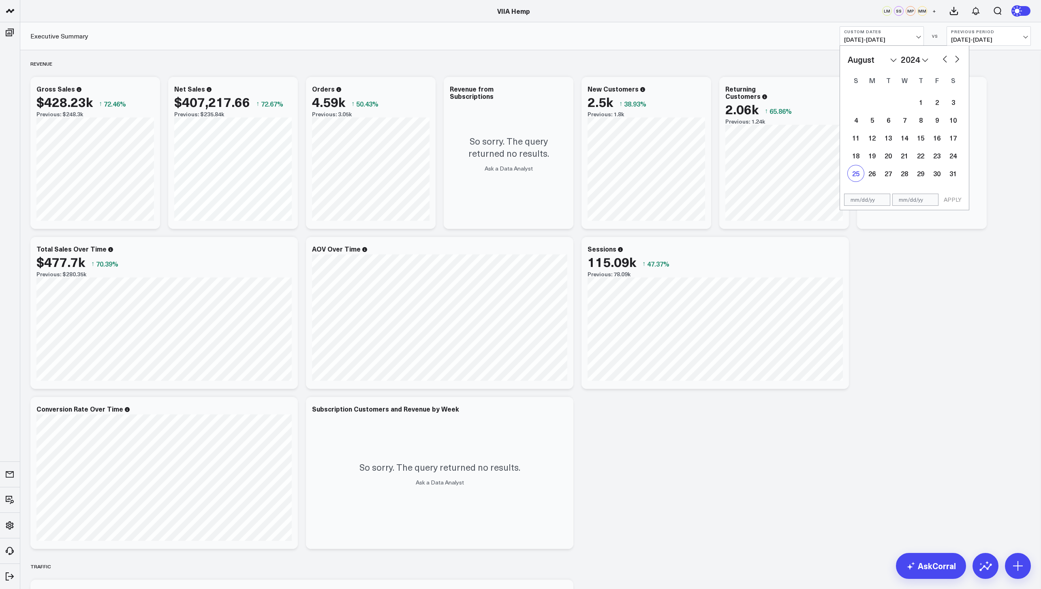
type input "[DATE]"
select select "7"
select select "2024"
click at [958, 60] on button "button" at bounding box center [957, 58] width 8 height 10
select select "8"
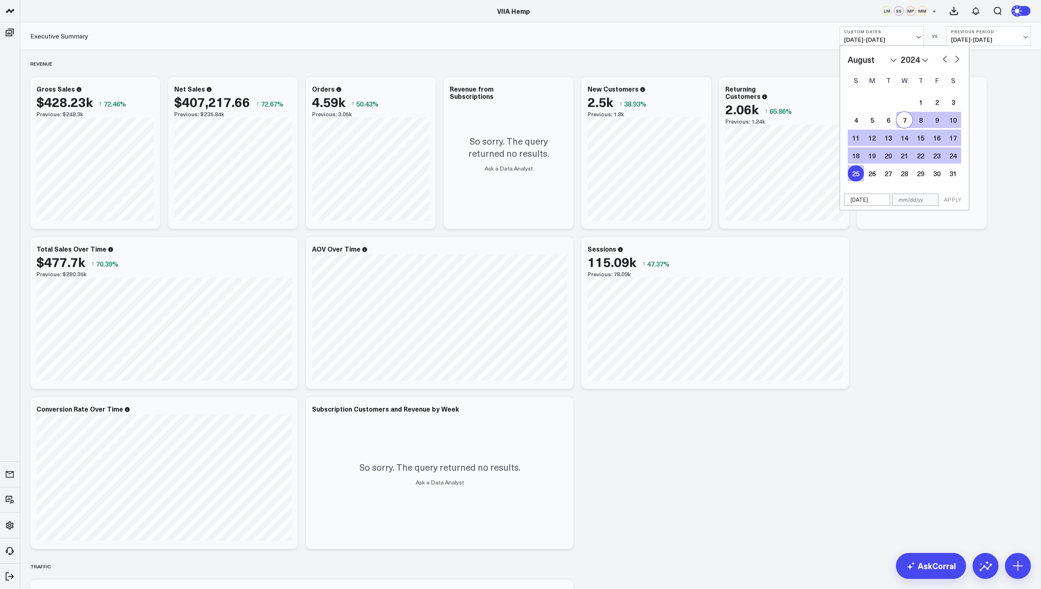
select select "2024"
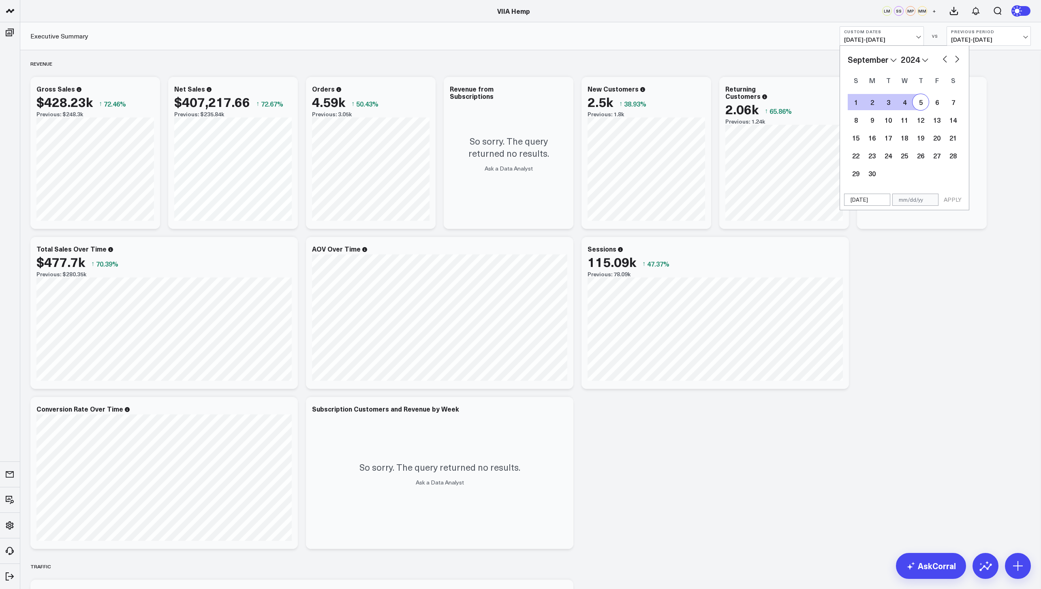
click at [915, 98] on div "5" at bounding box center [921, 102] width 16 height 16
type input "[DATE]"
select select "8"
select select "2024"
click at [944, 197] on button "APPLY" at bounding box center [953, 200] width 24 height 12
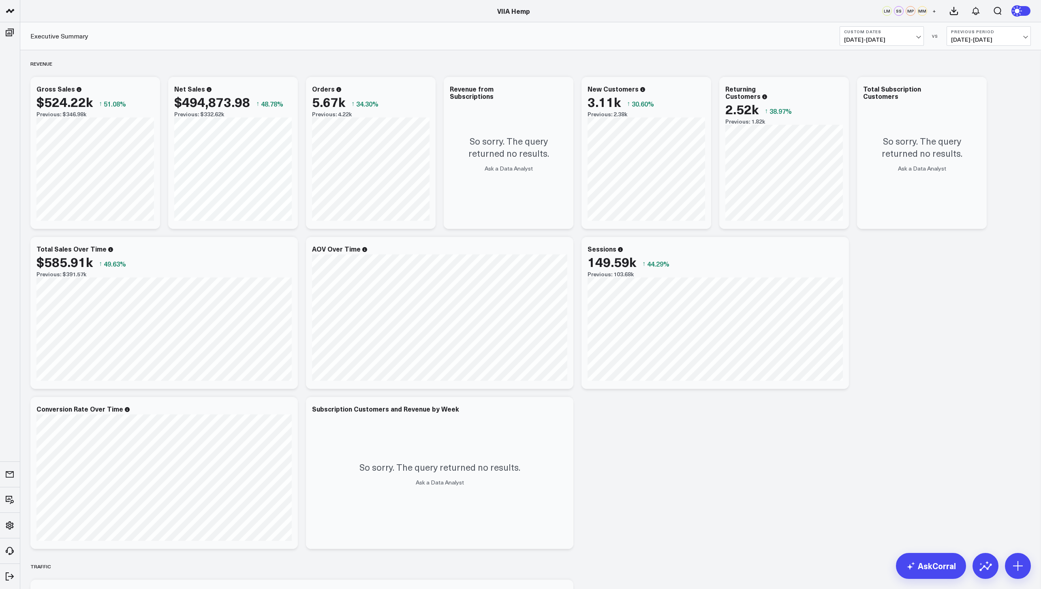
click at [869, 34] on b "Custom Dates" at bounding box center [881, 31] width 75 height 5
click at [870, 257] on link "Custom Dates" at bounding box center [881, 258] width 83 height 15
select select "7"
select select "2025"
click at [942, 57] on button "button" at bounding box center [945, 58] width 8 height 10
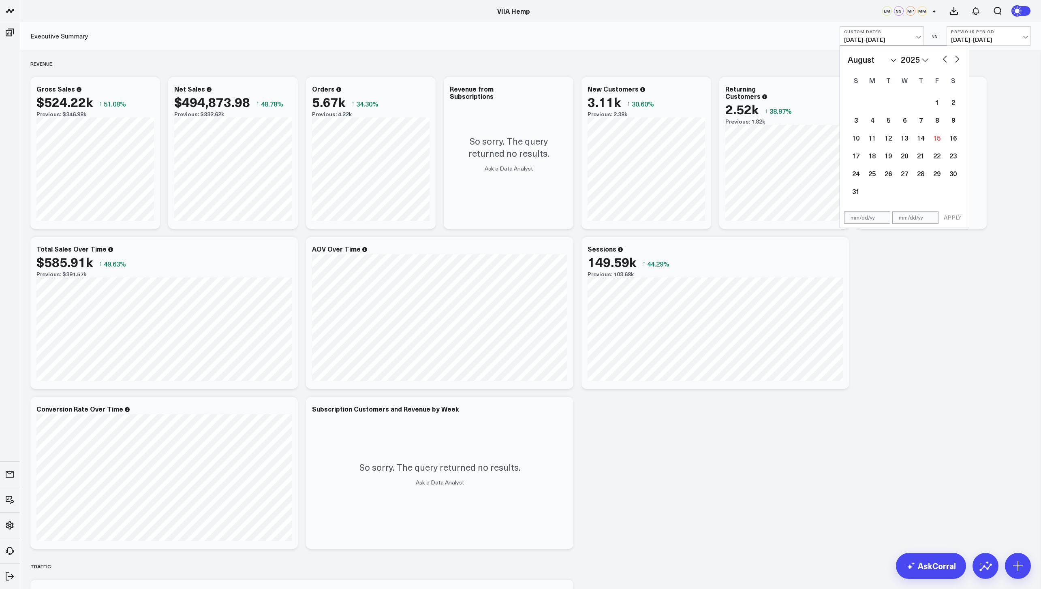
select select "6"
select select "2025"
click at [942, 57] on button "button" at bounding box center [945, 58] width 8 height 10
select select "5"
select select "2025"
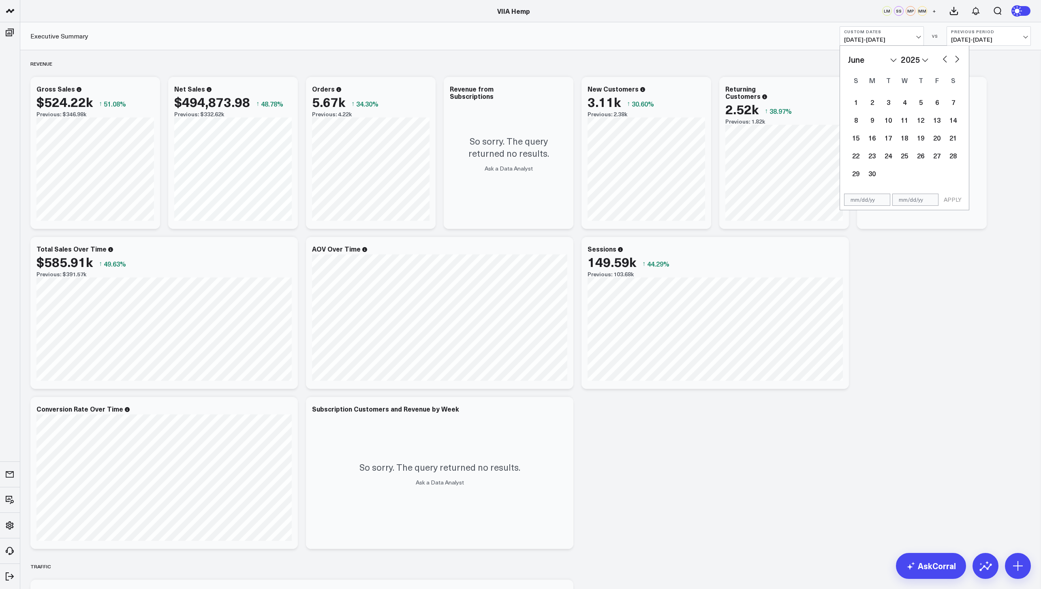
click at [942, 57] on button "button" at bounding box center [945, 58] width 8 height 10
select select "4"
select select "2025"
click at [942, 57] on button "button" at bounding box center [945, 58] width 8 height 10
select select "2"
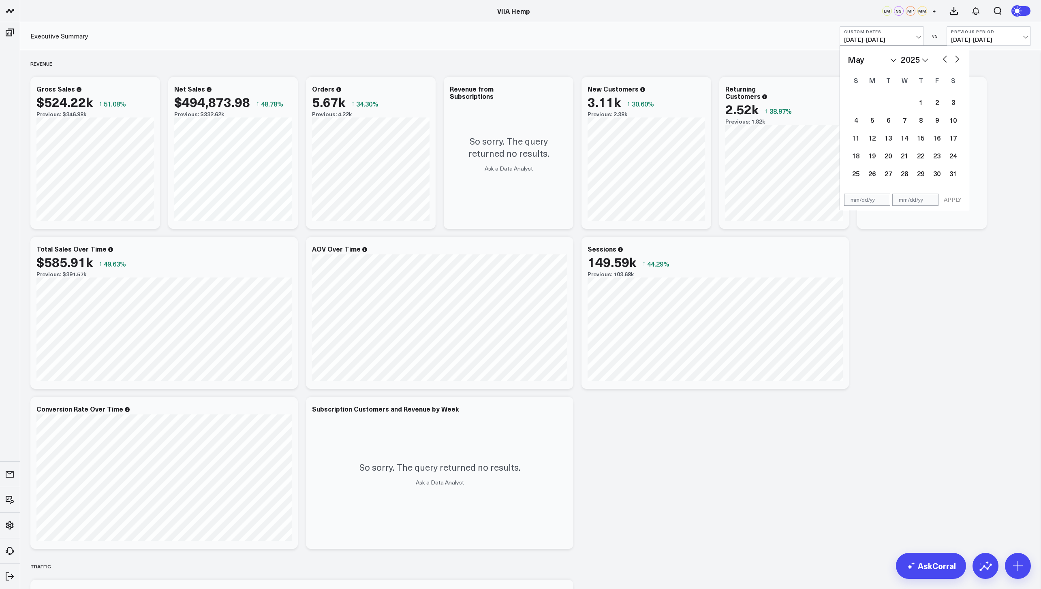
select select "2025"
click at [942, 57] on button "button" at bounding box center [945, 58] width 8 height 10
select select "1"
select select "2025"
click at [942, 57] on button "button" at bounding box center [945, 58] width 8 height 10
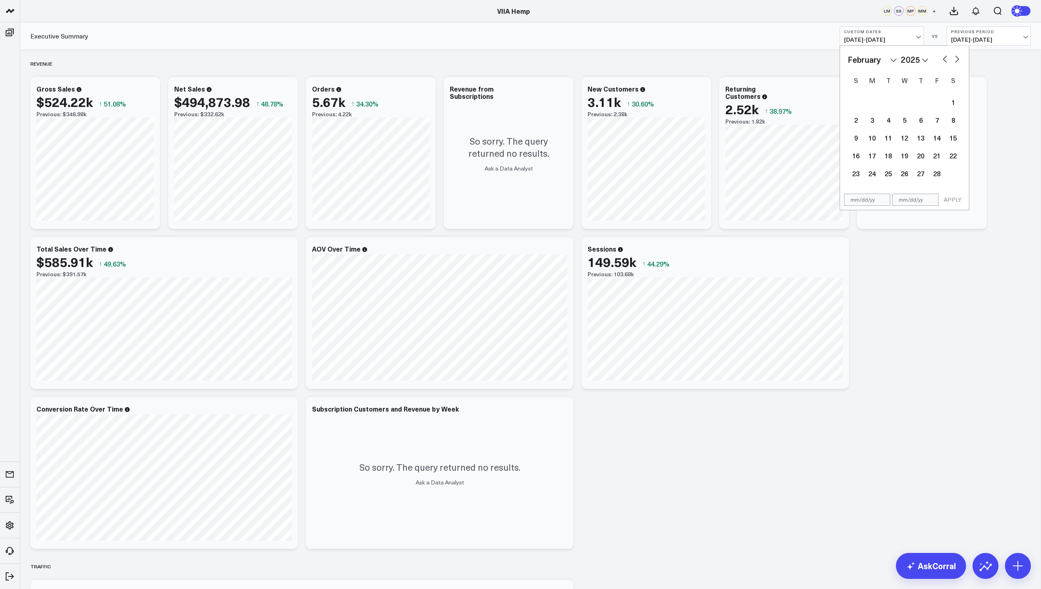
select select "2025"
click at [942, 57] on button "button" at bounding box center [945, 58] width 8 height 10
select select "11"
select select "2024"
click at [942, 57] on button "button" at bounding box center [945, 58] width 8 height 10
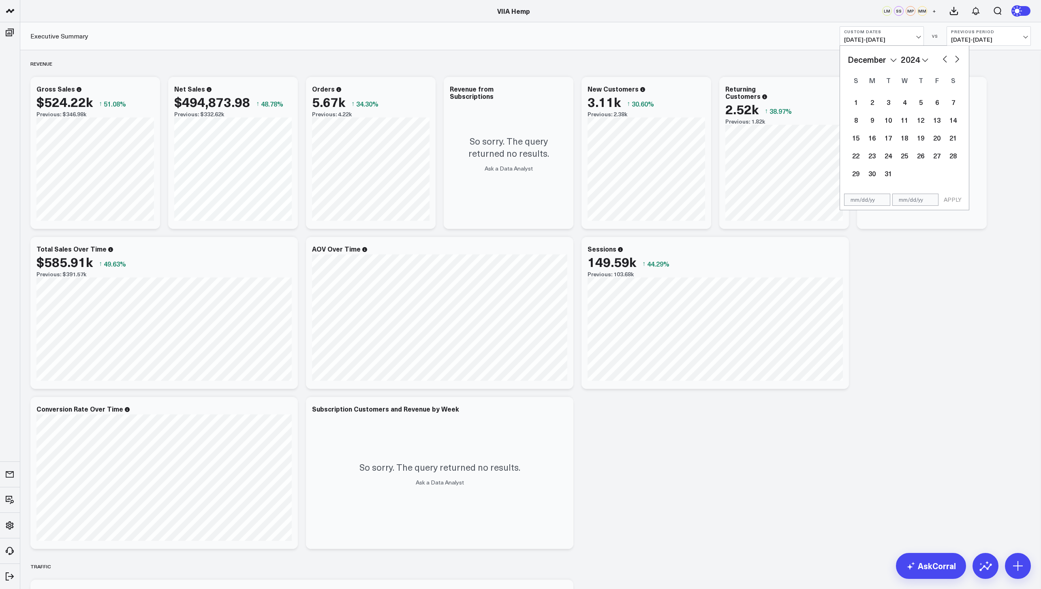
select select "10"
select select "2024"
click at [942, 57] on button "button" at bounding box center [945, 58] width 8 height 10
select select "9"
select select "2024"
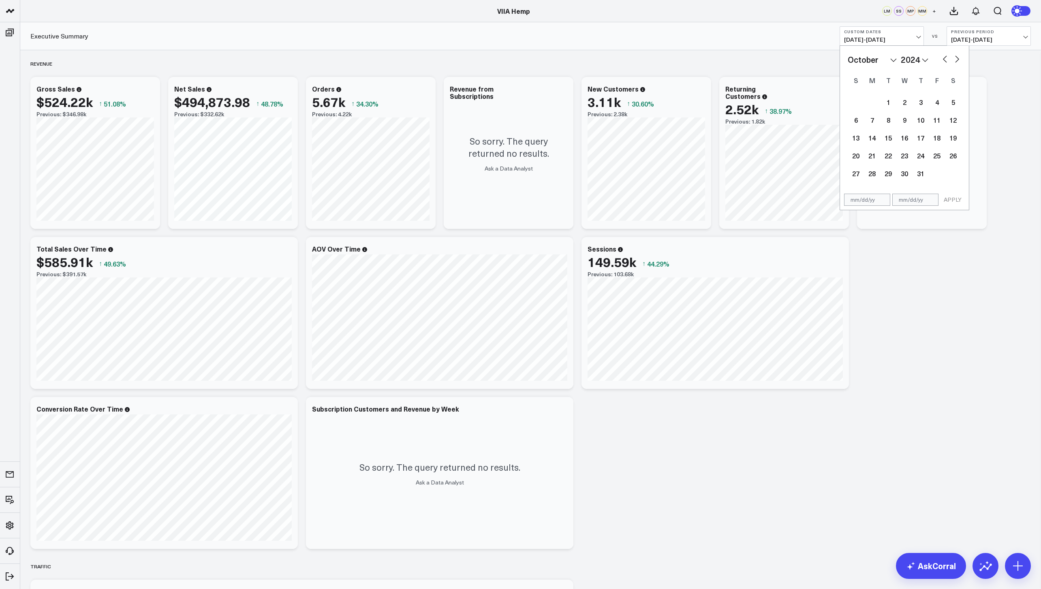
click at [942, 57] on button "button" at bounding box center [945, 58] width 8 height 10
select select "8"
select select "2024"
click at [942, 57] on button "button" at bounding box center [945, 58] width 8 height 10
select select "7"
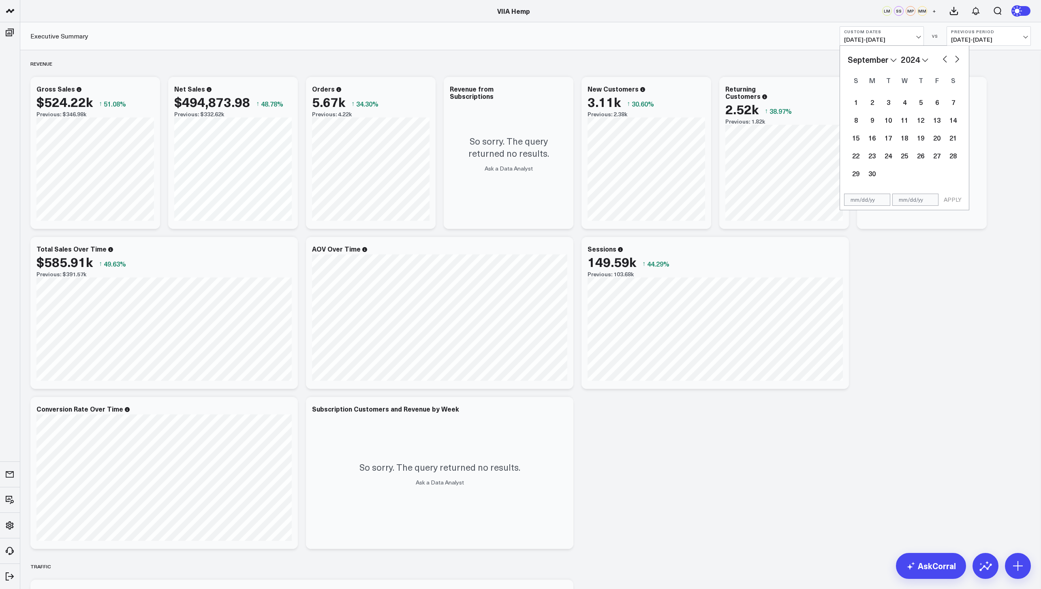
select select "2024"
click at [959, 57] on button "button" at bounding box center [957, 58] width 8 height 10
select select "8"
select select "2024"
click at [895, 102] on div "3" at bounding box center [888, 102] width 16 height 16
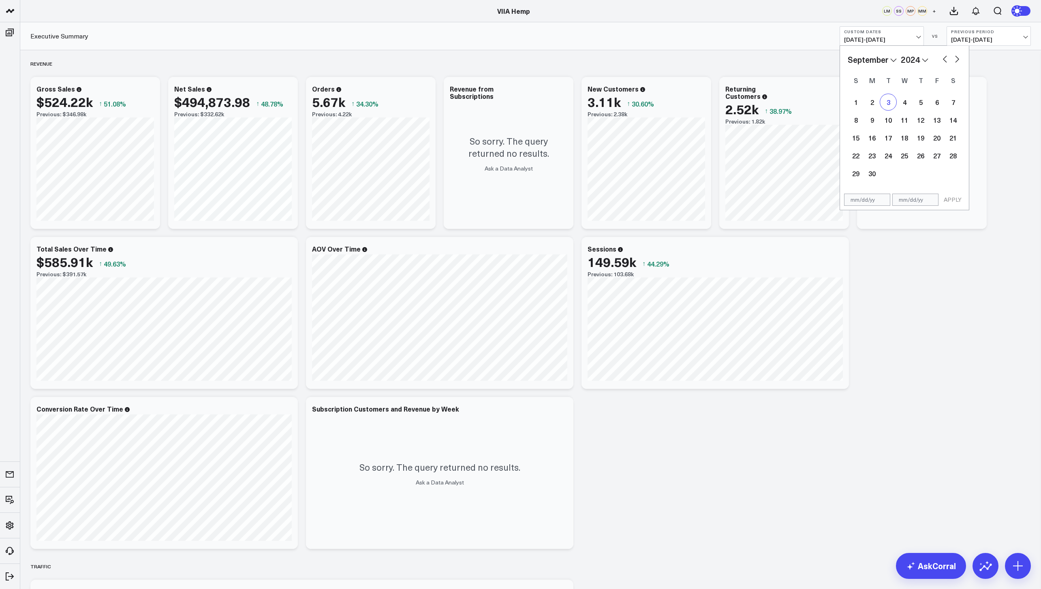
type input "[DATE]"
select select "8"
select select "2024"
click at [945, 58] on button "button" at bounding box center [945, 58] width 8 height 10
select select "7"
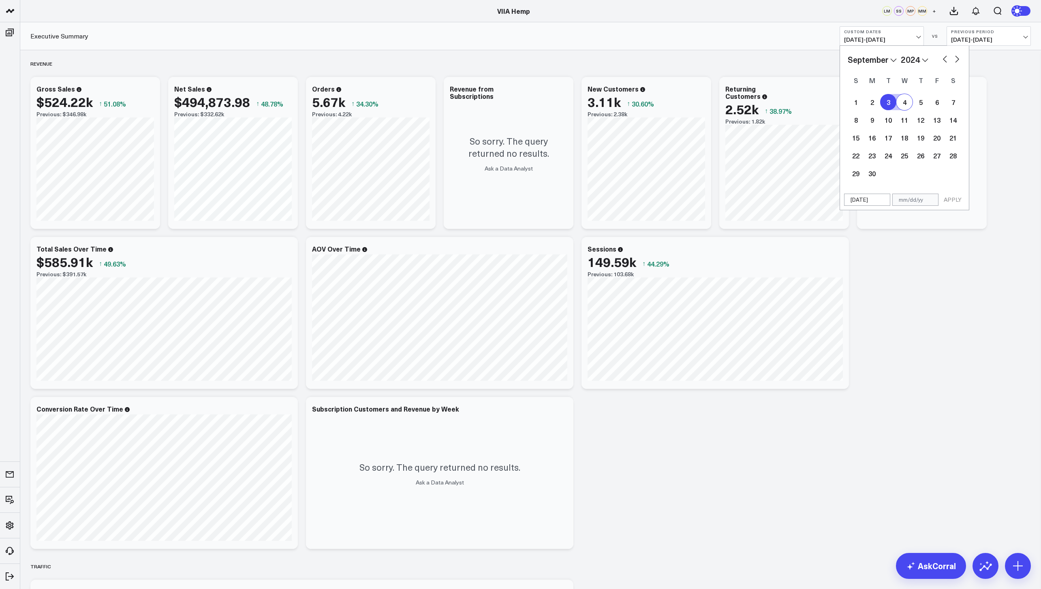
select select "2024"
click at [869, 174] on div "26" at bounding box center [872, 173] width 16 height 16
type input "[DATE]"
select select "7"
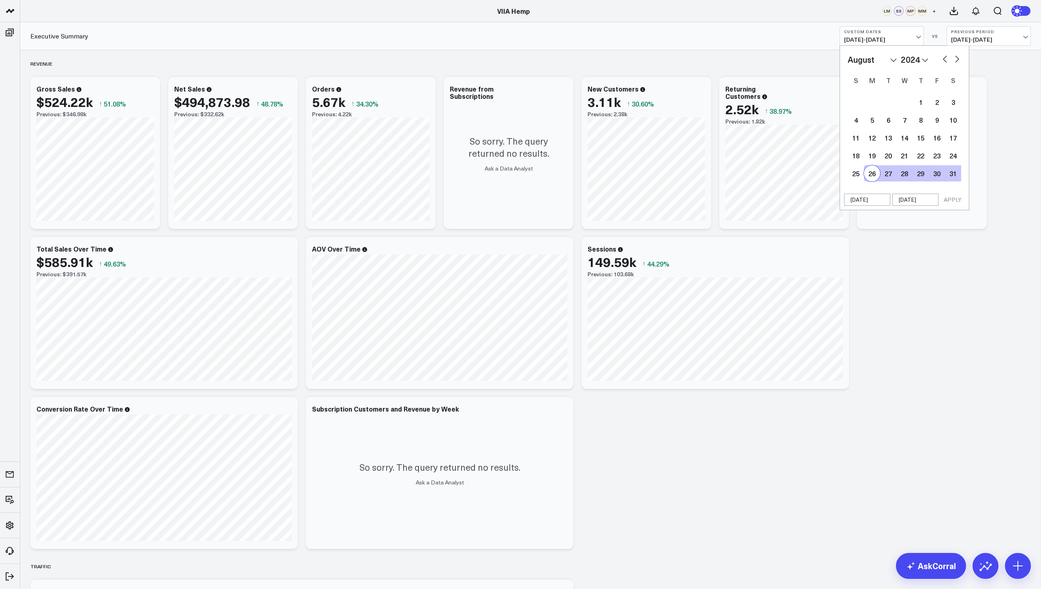
select select "2024"
click at [950, 196] on button "APPLY" at bounding box center [953, 200] width 24 height 12
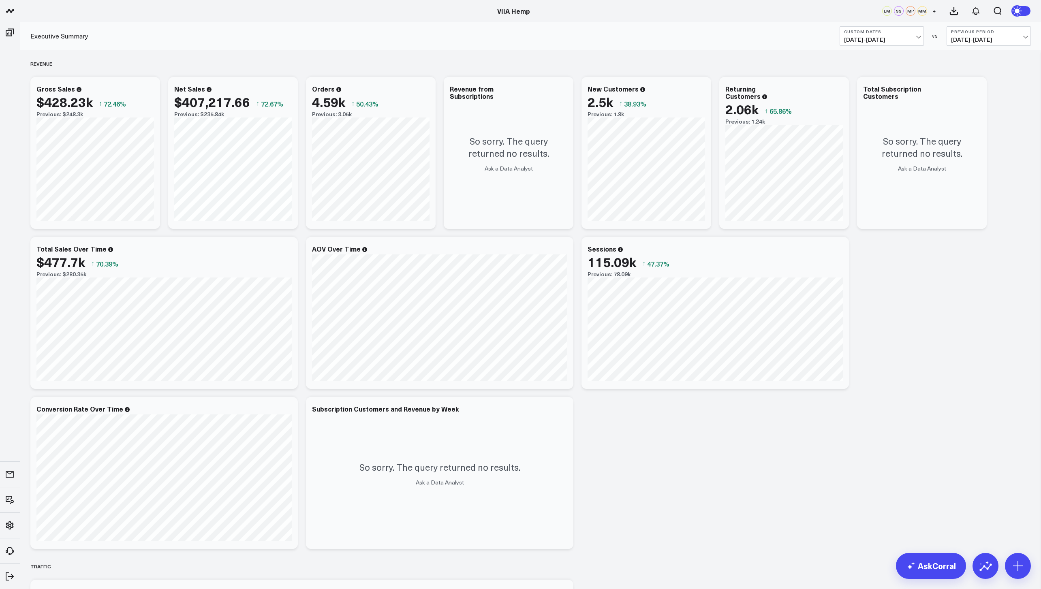
click at [893, 40] on span "[DATE] - [DATE]" at bounding box center [881, 39] width 75 height 6
click at [861, 212] on link "MTD" at bounding box center [881, 211] width 83 height 15
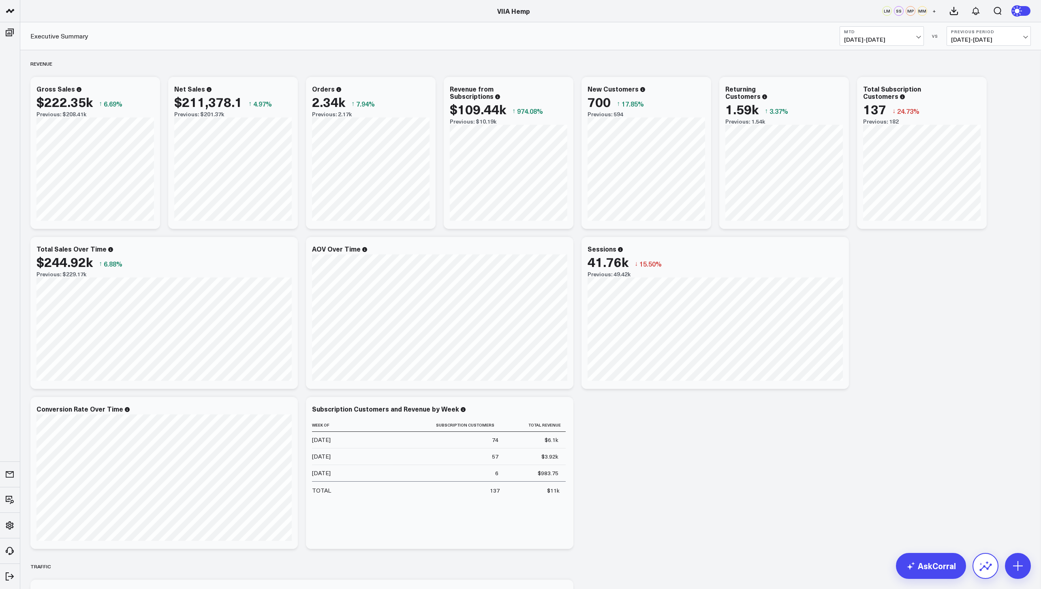
click at [983, 571] on icon at bounding box center [985, 566] width 13 height 13
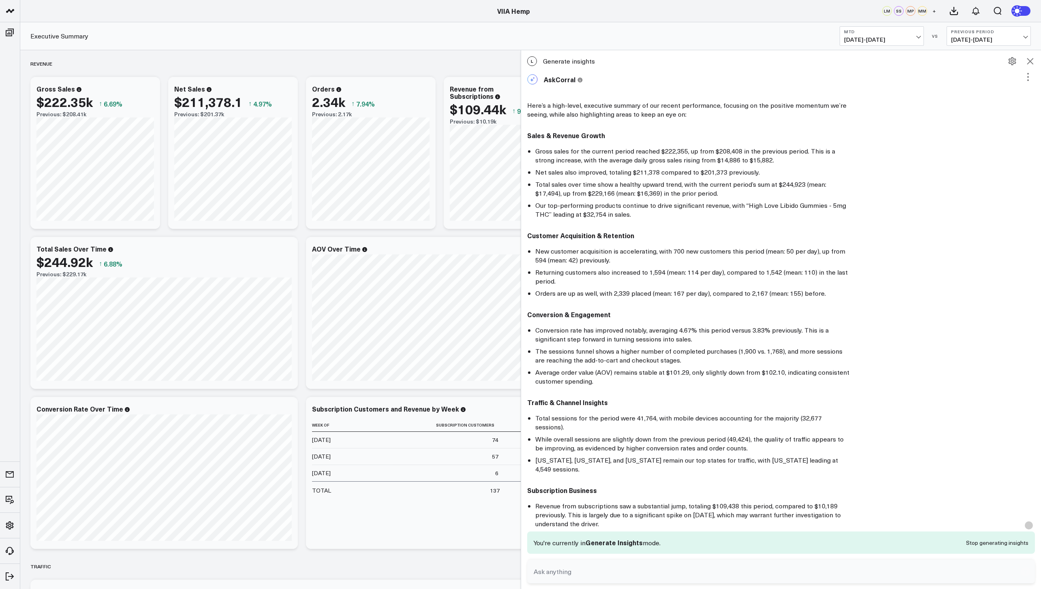
drag, startPoint x: 819, startPoint y: 479, endPoint x: 529, endPoint y: 136, distance: 449.2
click at [529, 136] on div "AskCorral This feature is experimental, yet powerful. Always check your answers…" at bounding box center [781, 435] width 520 height 730
copy div "Lorem & Ipsumdo Sitame Conse adipi eli sed doeiusm tempor incidid $316,533, ut …"
